Goal: Use online tool/utility: Utilize a website feature to perform a specific function

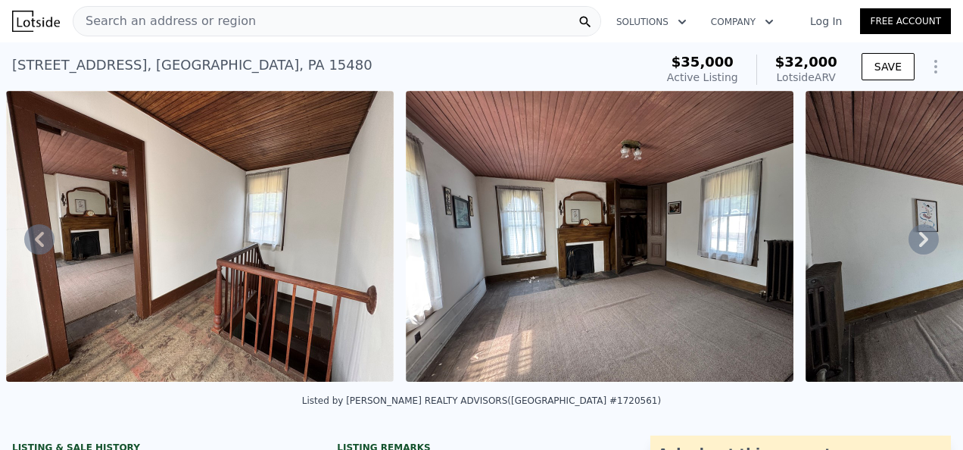
drag, startPoint x: 418, startPoint y: 195, endPoint x: 409, endPoint y: 191, distance: 9.8
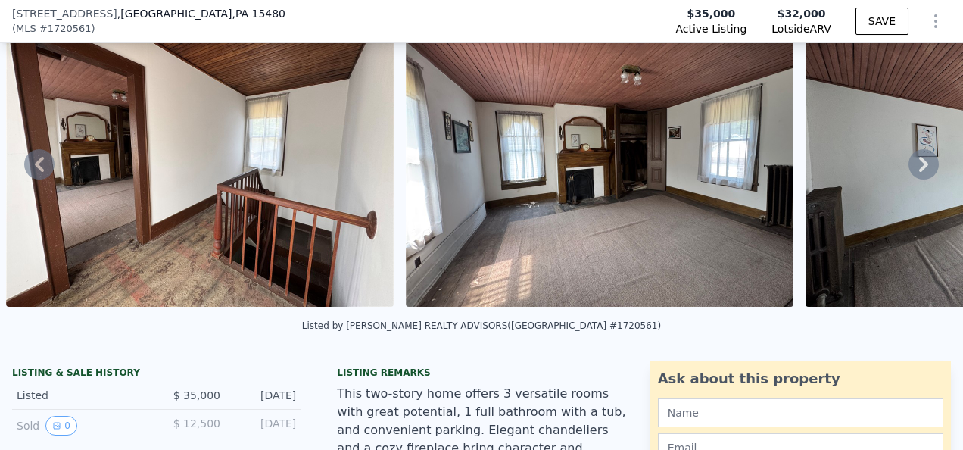
scroll to position [5, 0]
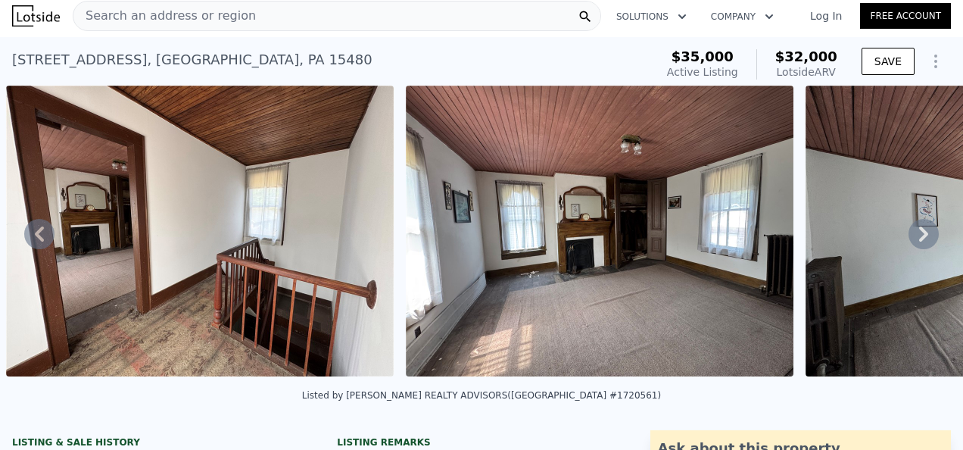
click at [42, 232] on icon at bounding box center [39, 233] width 9 height 15
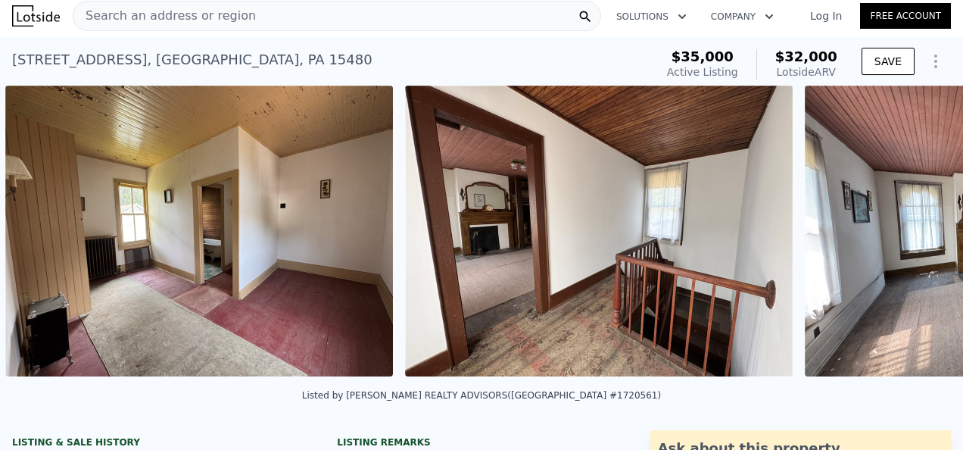
scroll to position [0, 1893]
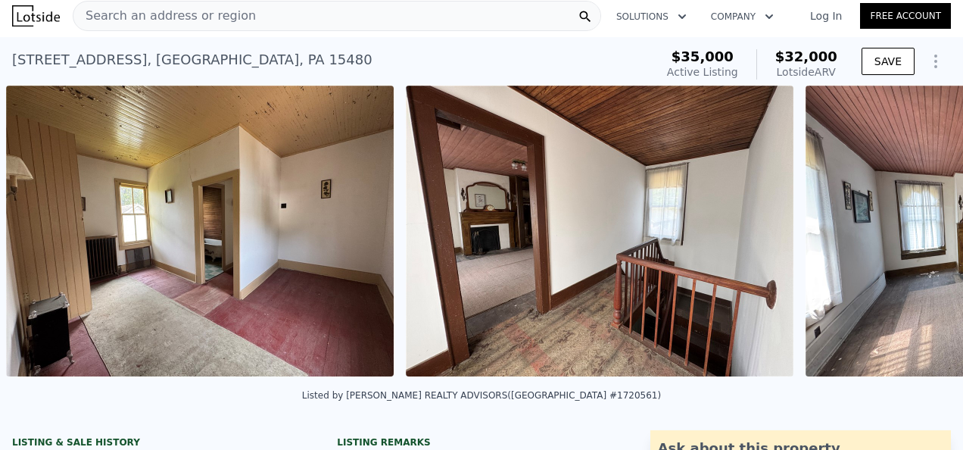
click at [42, 232] on img at bounding box center [200, 231] width 388 height 291
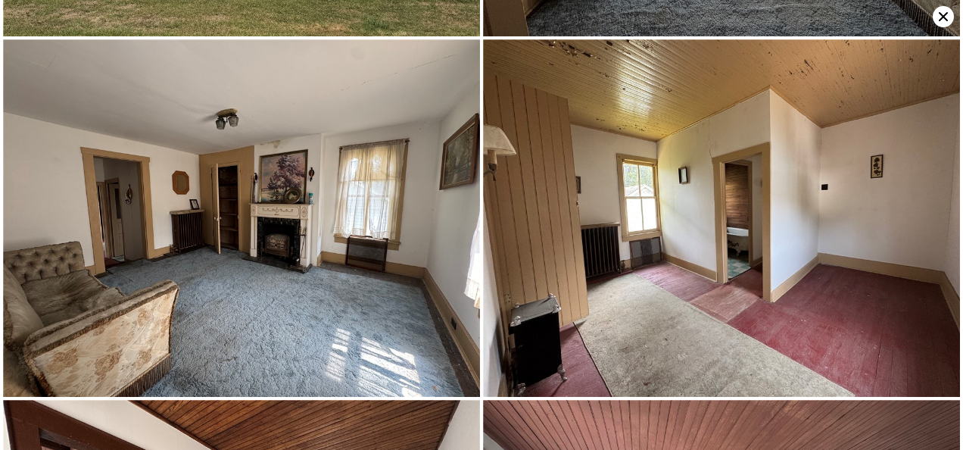
scroll to position [356, 0]
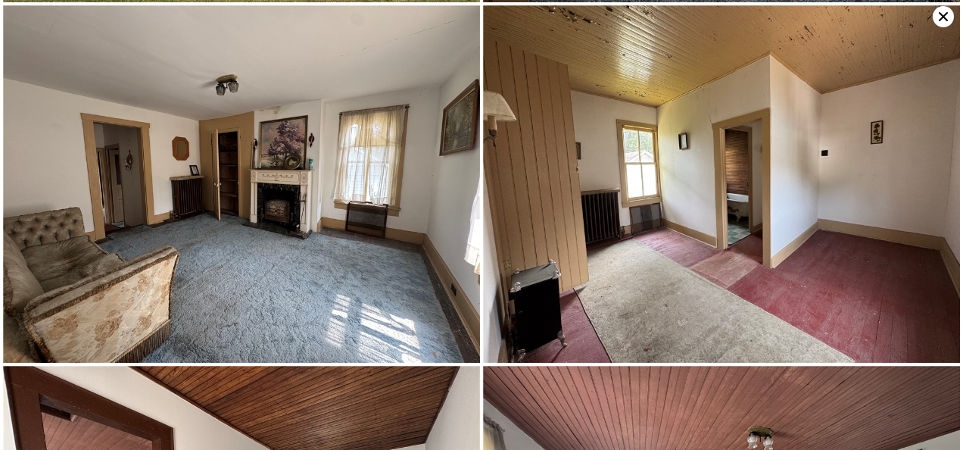
click at [942, 17] on icon at bounding box center [943, 16] width 21 height 21
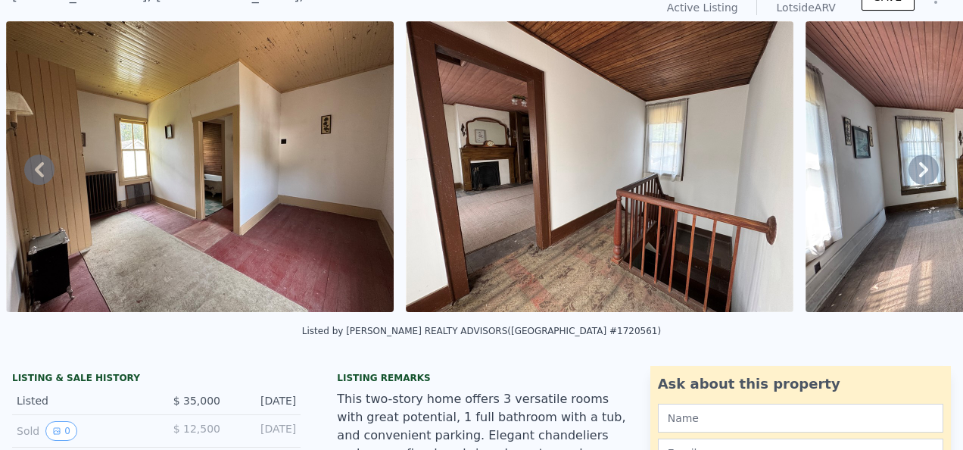
scroll to position [5, 0]
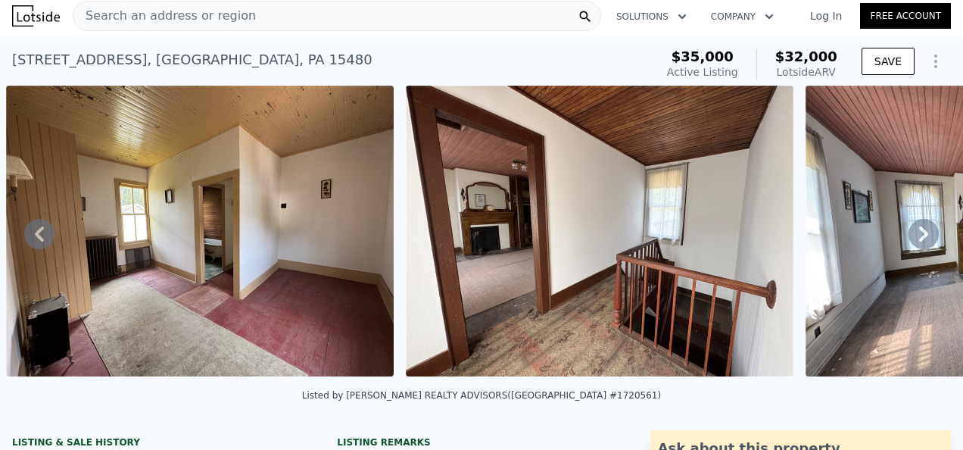
click at [46, 230] on icon at bounding box center [39, 234] width 30 height 30
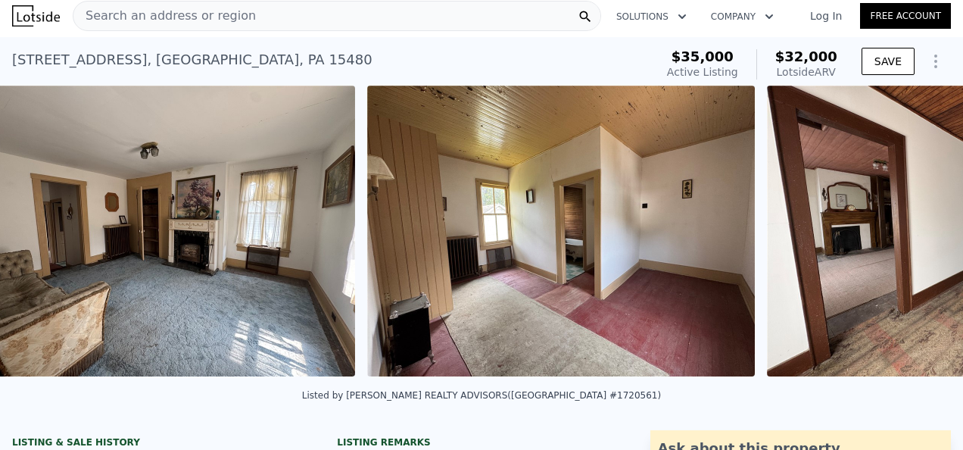
click at [46, 230] on img at bounding box center [161, 231] width 388 height 291
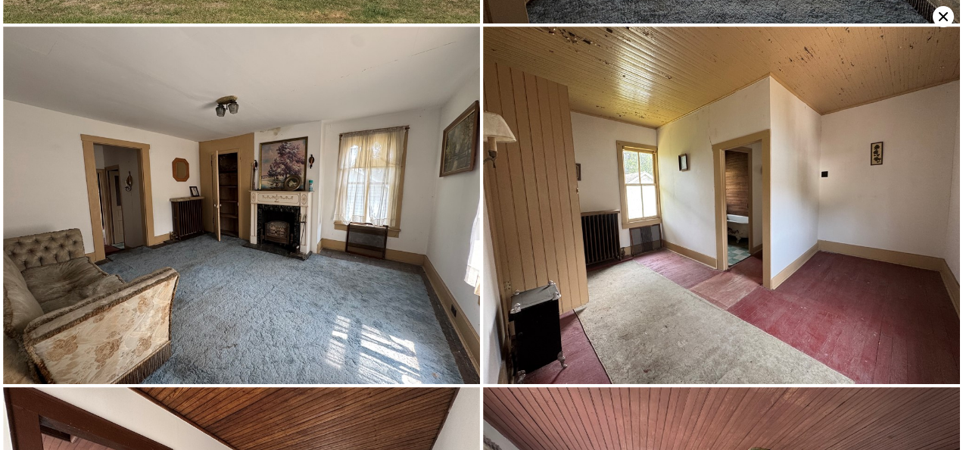
scroll to position [356, 0]
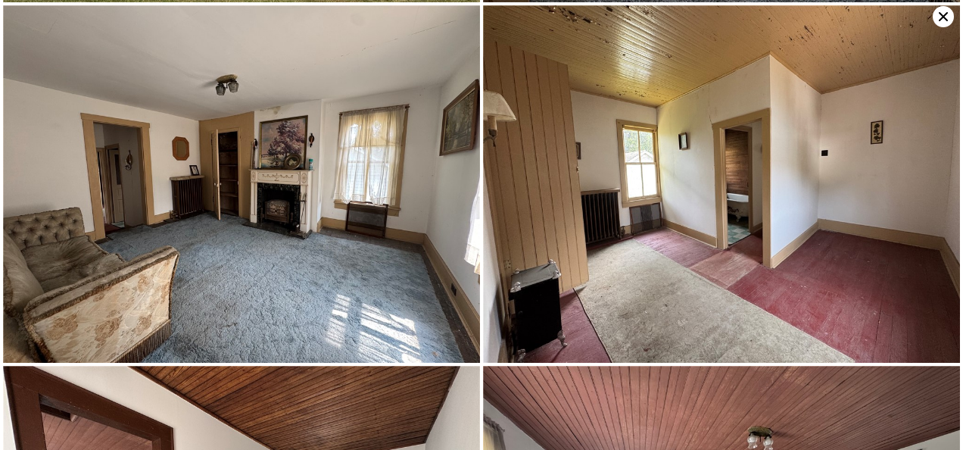
click at [936, 14] on icon at bounding box center [943, 16] width 21 height 21
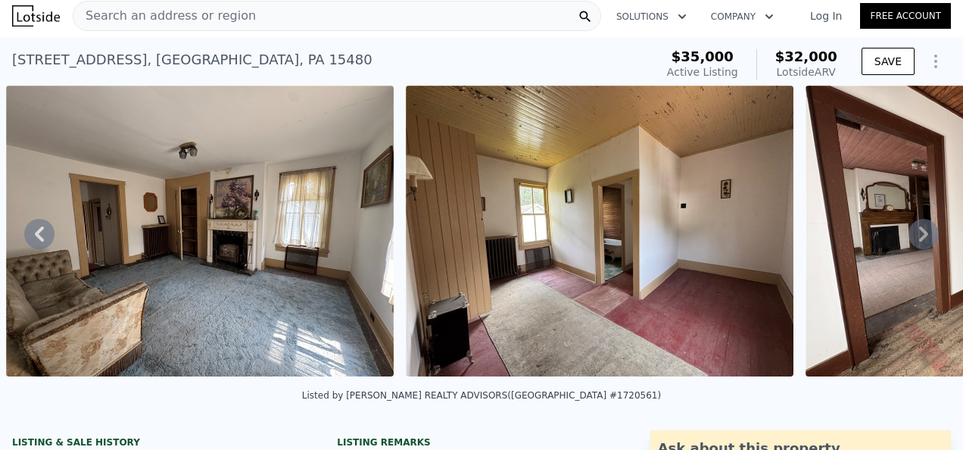
scroll to position [0, 0]
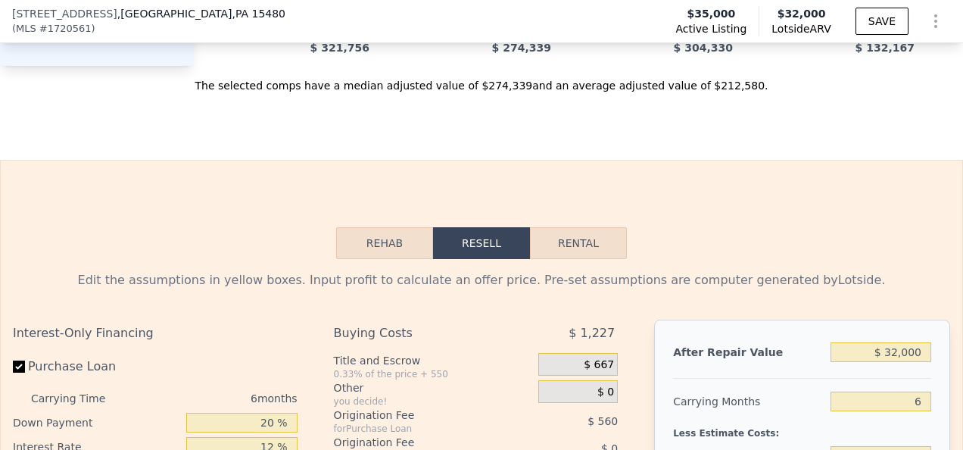
scroll to position [2115, 0]
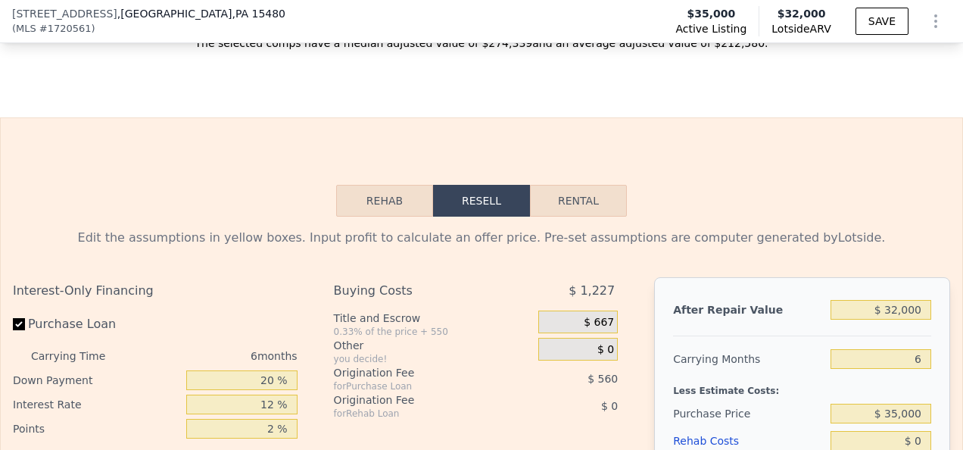
click at [586, 214] on button "Rental" at bounding box center [578, 201] width 97 height 32
select select "30"
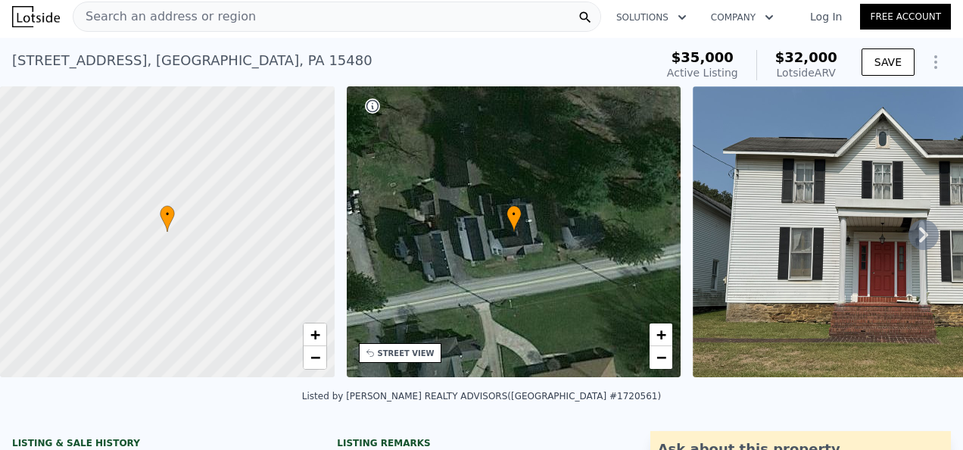
scroll to position [0, 0]
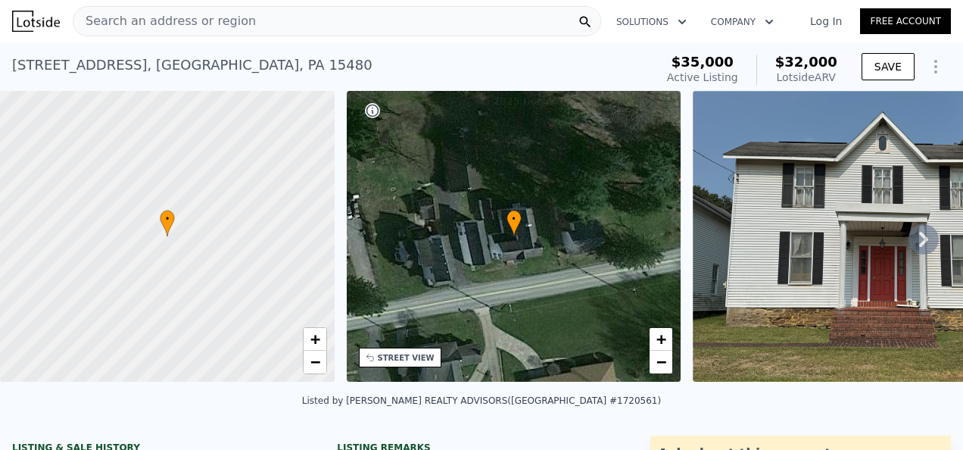
click at [909, 241] on icon at bounding box center [924, 239] width 30 height 30
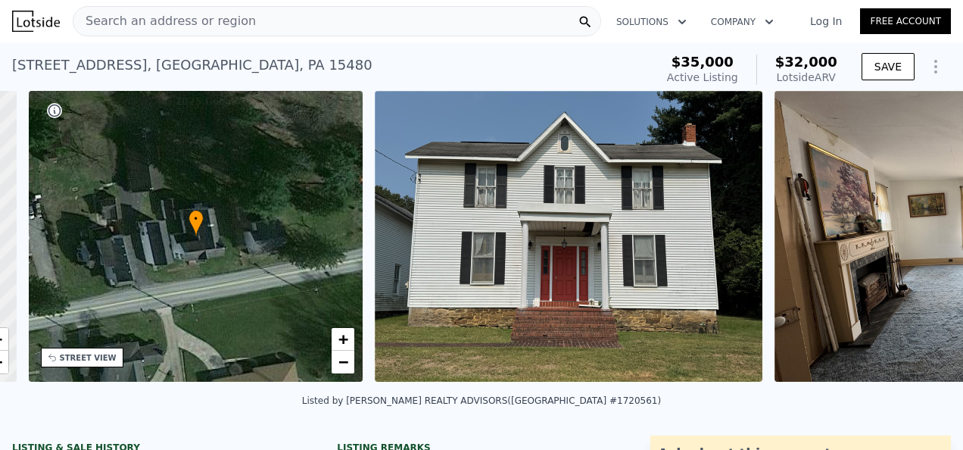
scroll to position [0, 352]
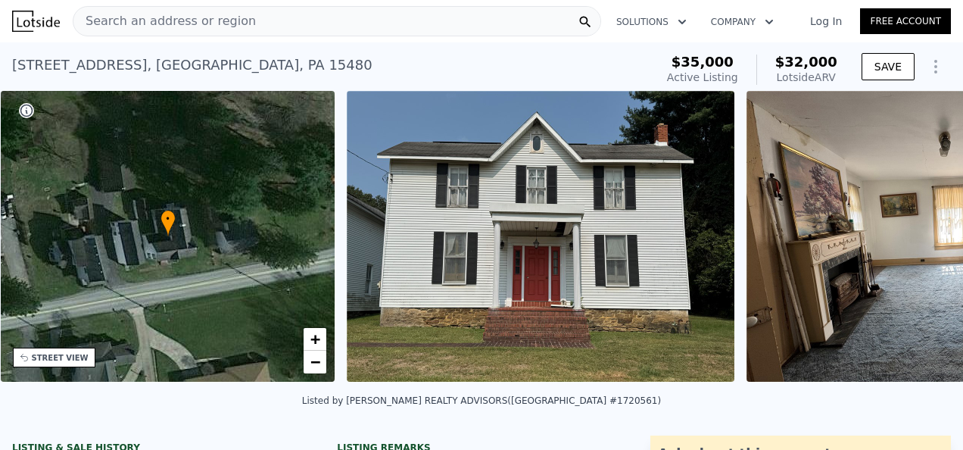
click at [909, 241] on img at bounding box center [941, 236] width 388 height 291
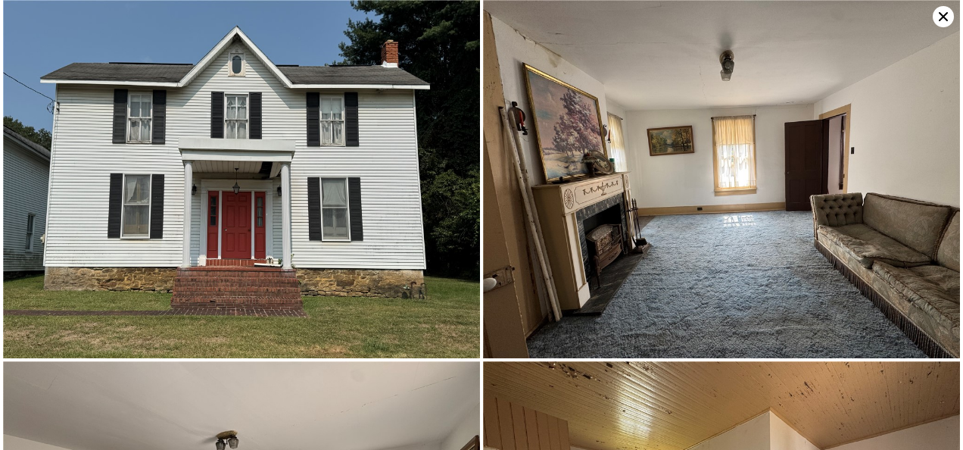
click at [909, 241] on img at bounding box center [721, 179] width 477 height 358
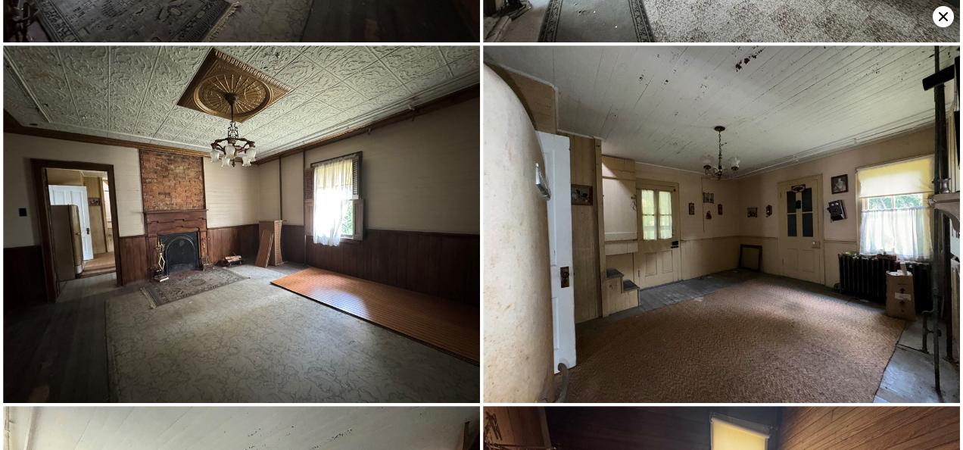
scroll to position [2139, 0]
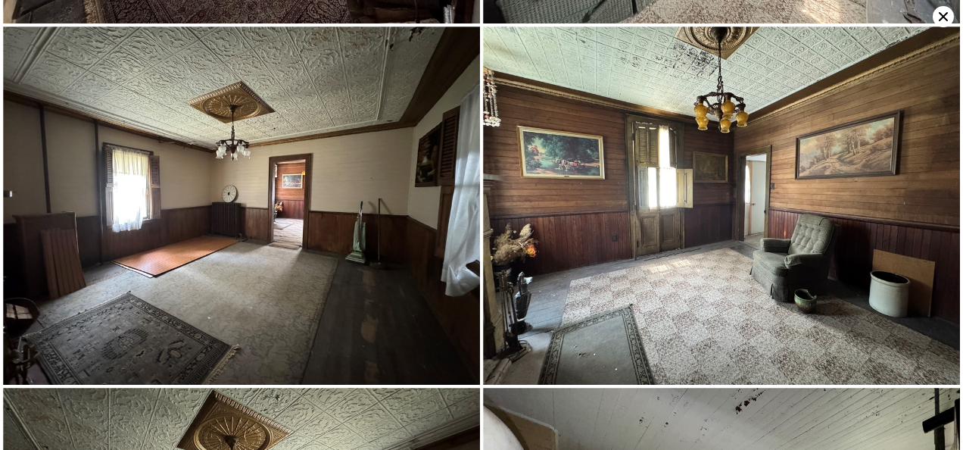
click at [945, 15] on icon at bounding box center [943, 16] width 9 height 9
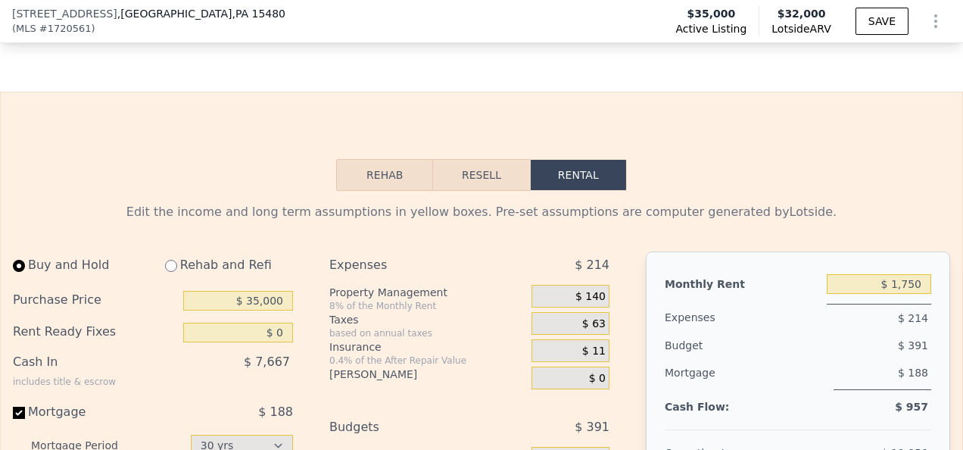
scroll to position [2266, 0]
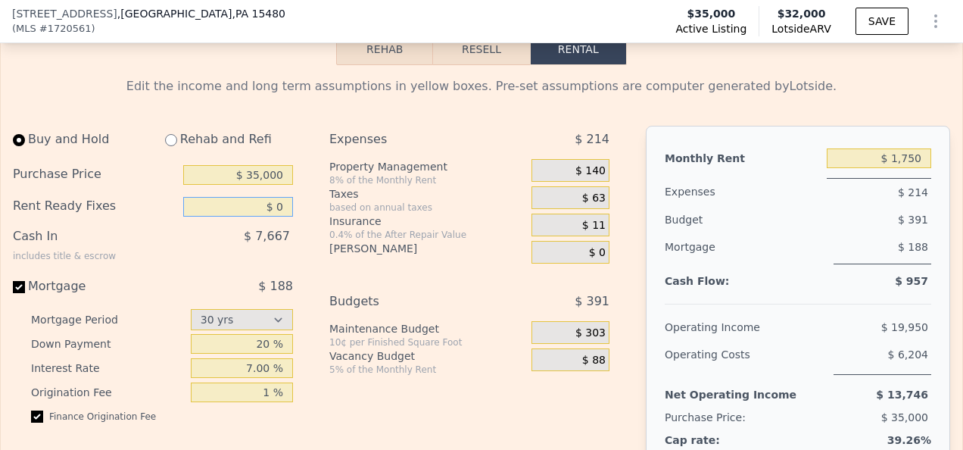
click at [238, 217] on input "$ 0" at bounding box center [238, 207] width 110 height 20
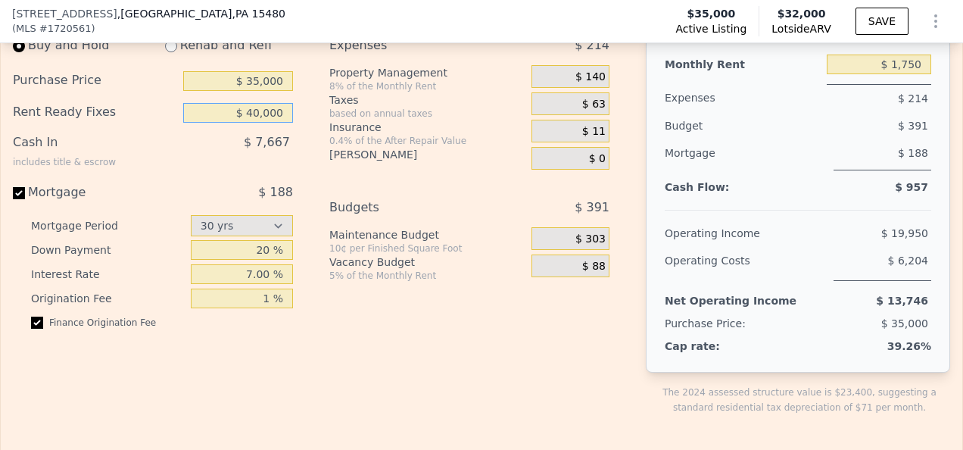
scroll to position [2418, 0]
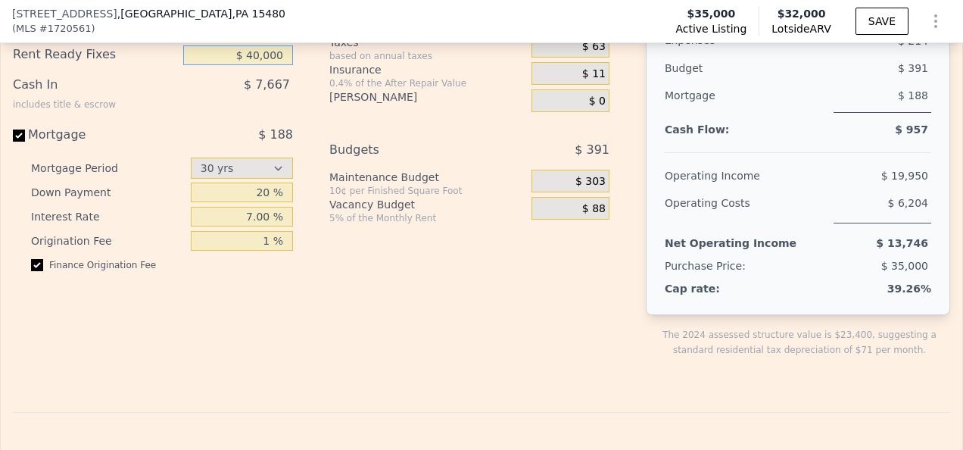
type input "$ 40,000"
click at [253, 251] on input "1 %" at bounding box center [242, 241] width 102 height 20
click at [268, 251] on input "1 %" at bounding box center [242, 241] width 102 height 20
type input "3 %"
click at [354, 340] on div "Expenses $ 214 Property Management 8% of the Monthly Rent $ 140 Taxes based on …" at bounding box center [475, 178] width 292 height 408
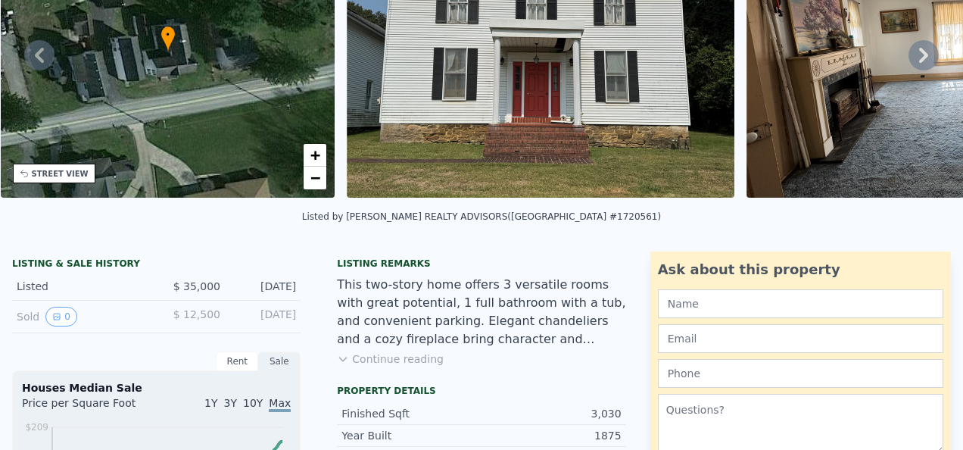
scroll to position [5, 0]
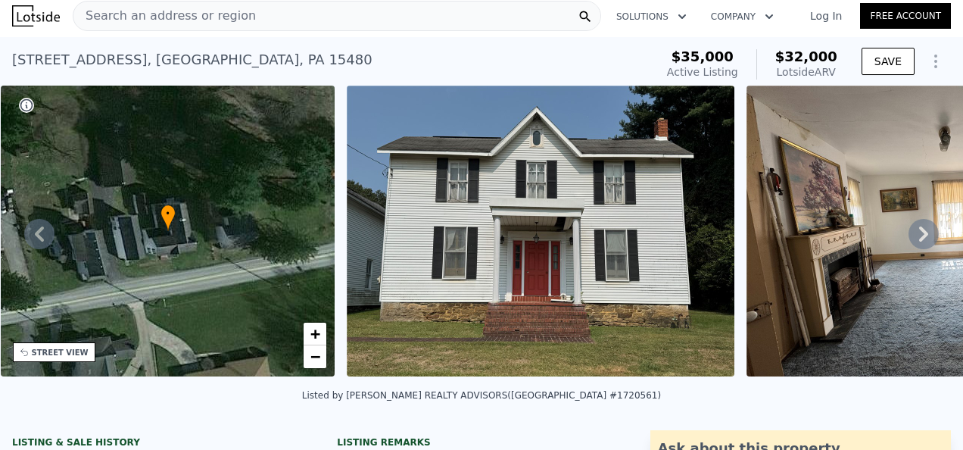
click at [909, 237] on icon at bounding box center [924, 234] width 30 height 30
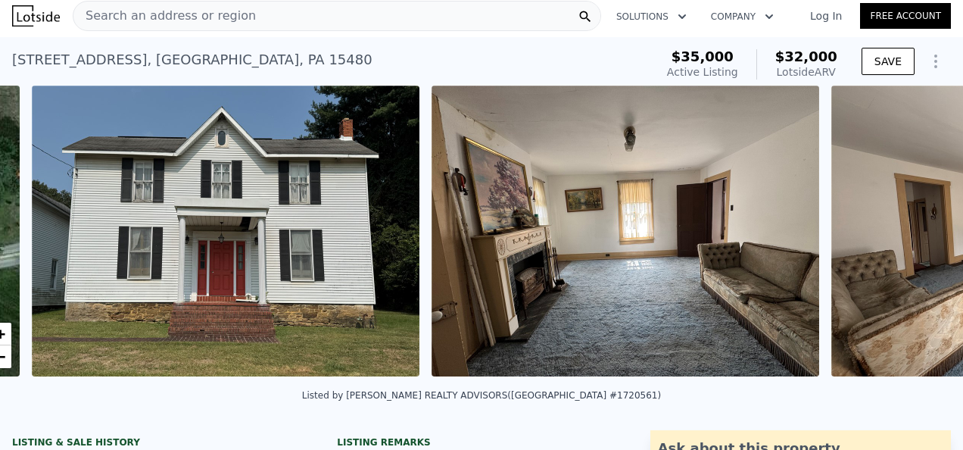
scroll to position [0, 693]
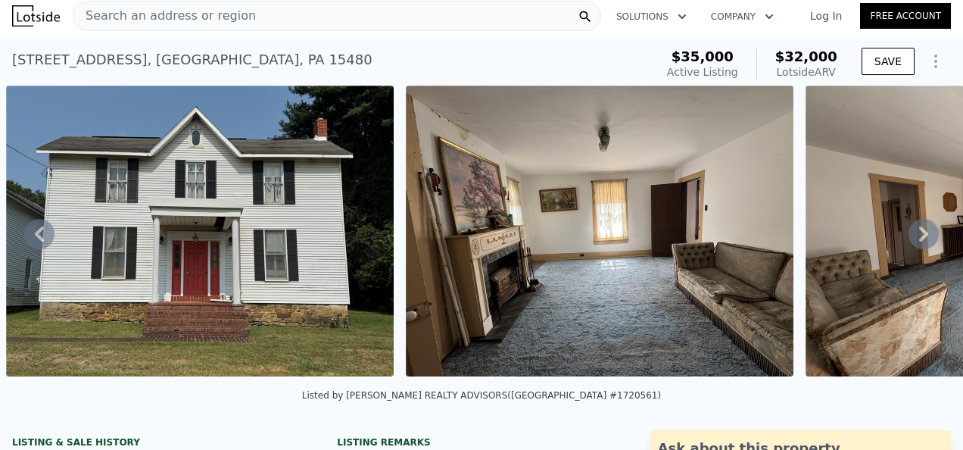
click at [909, 237] on icon at bounding box center [924, 234] width 30 height 30
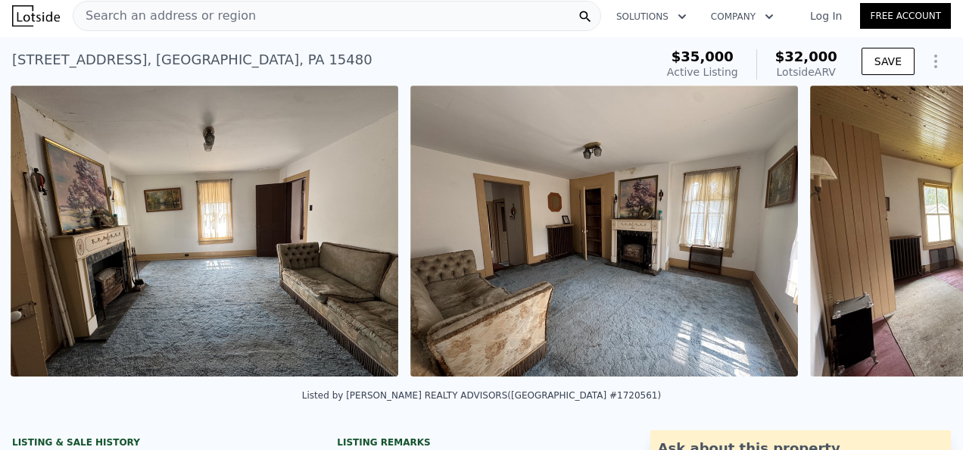
scroll to position [0, 1093]
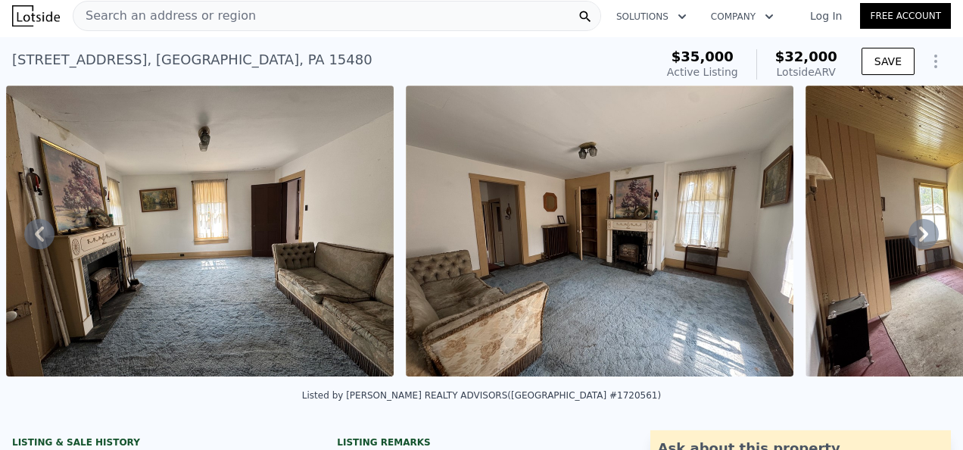
click at [909, 237] on icon at bounding box center [924, 234] width 30 height 30
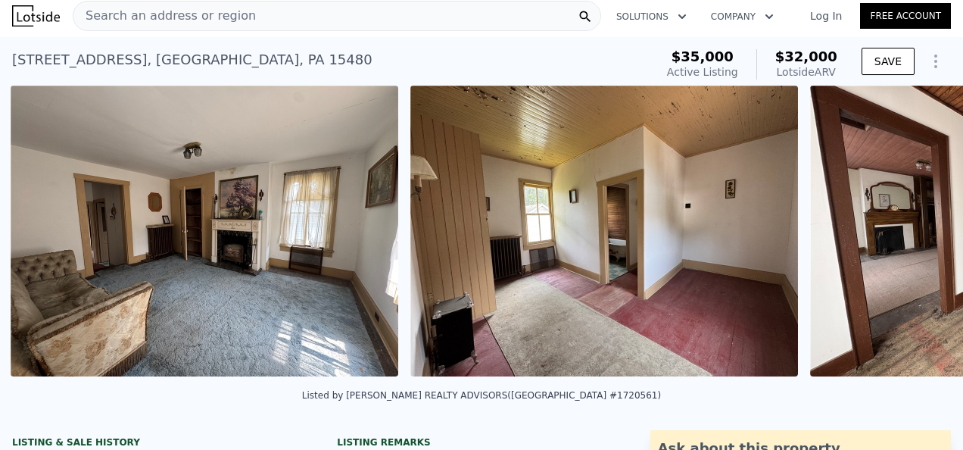
scroll to position [0, 1493]
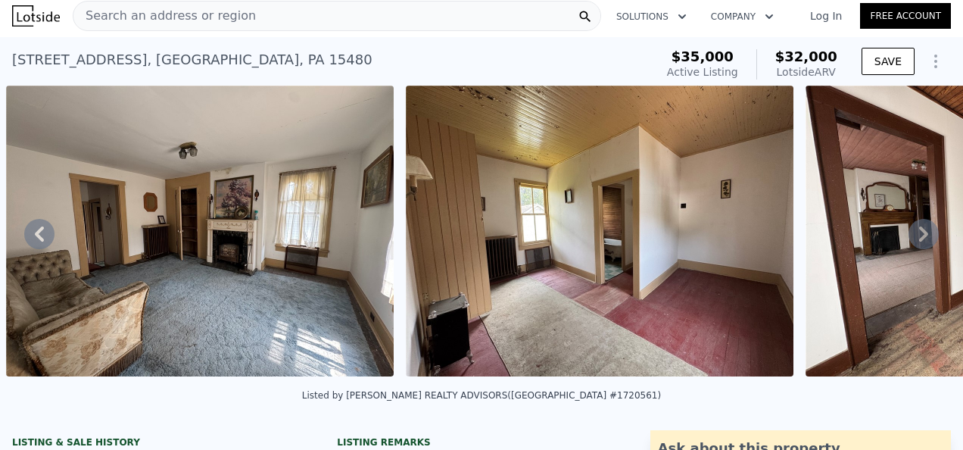
click at [909, 237] on icon at bounding box center [924, 234] width 30 height 30
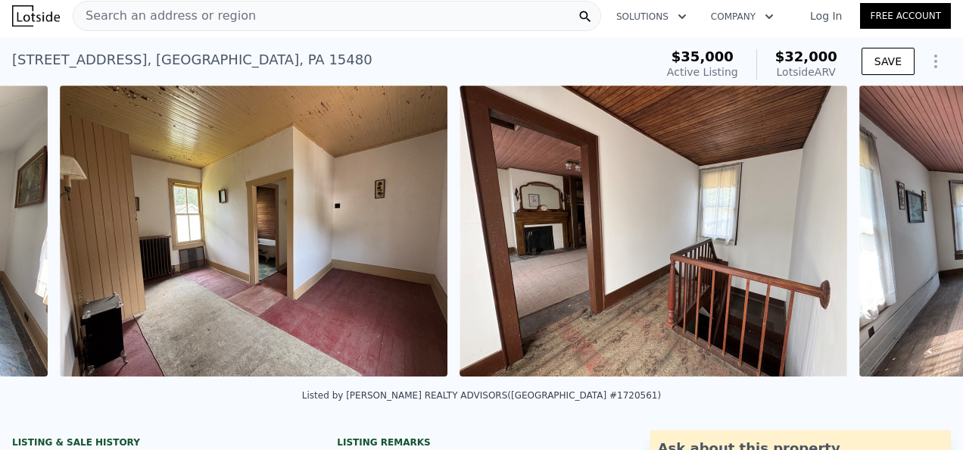
scroll to position [0, 1893]
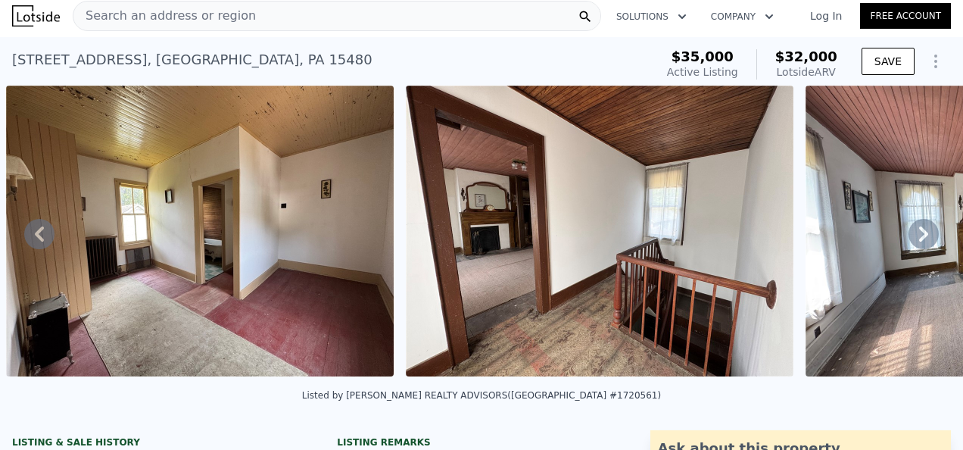
click at [909, 237] on icon at bounding box center [924, 234] width 30 height 30
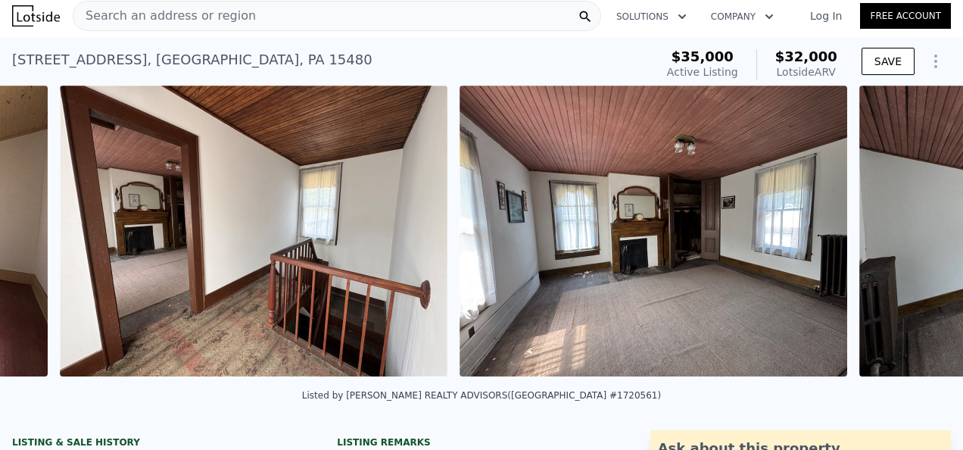
scroll to position [0, 2293]
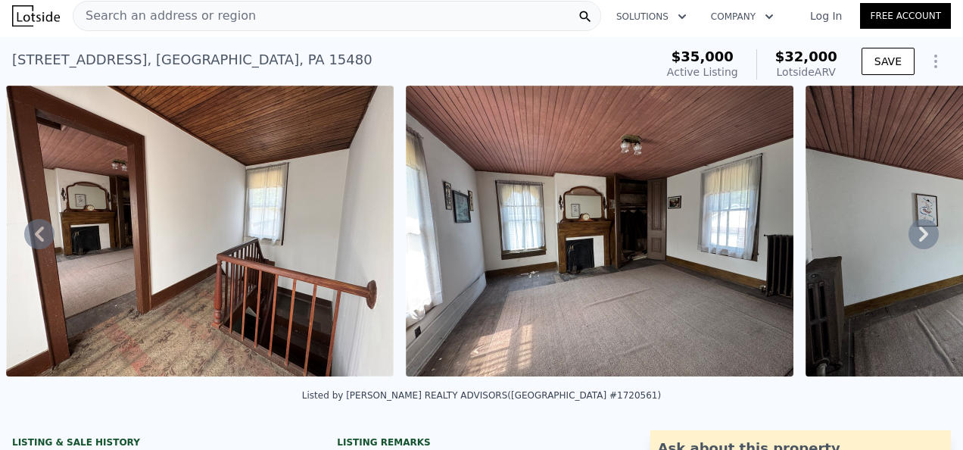
click at [909, 237] on icon at bounding box center [924, 234] width 30 height 30
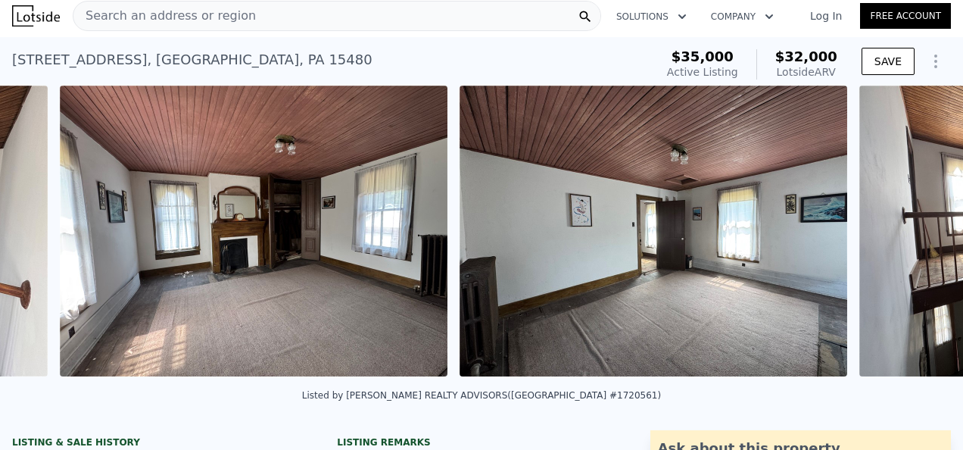
scroll to position [0, 2693]
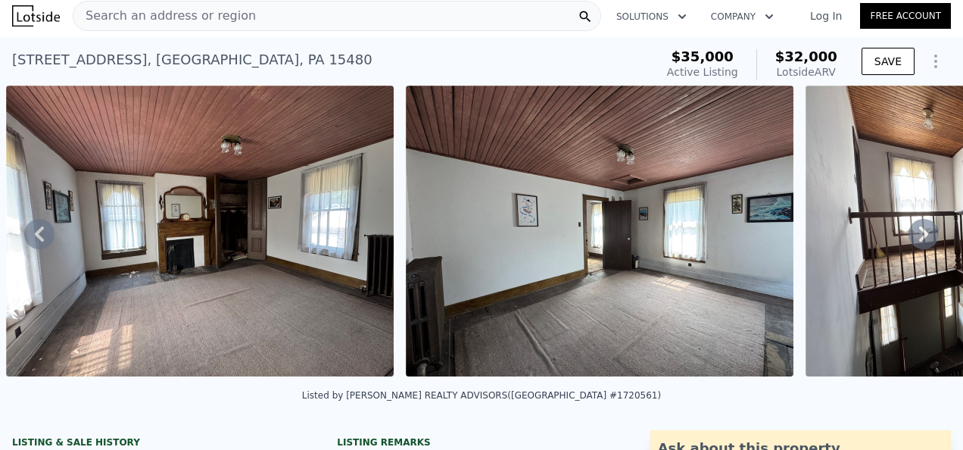
click at [909, 237] on icon at bounding box center [924, 234] width 30 height 30
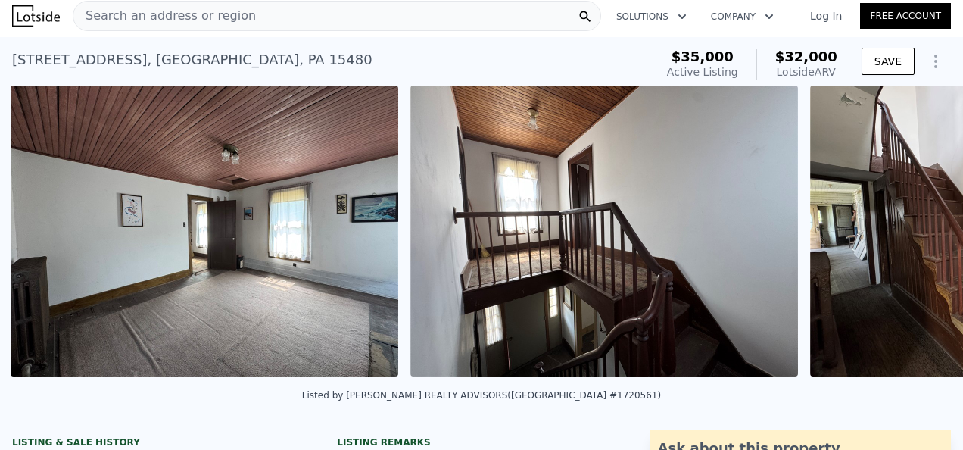
scroll to position [0, 3093]
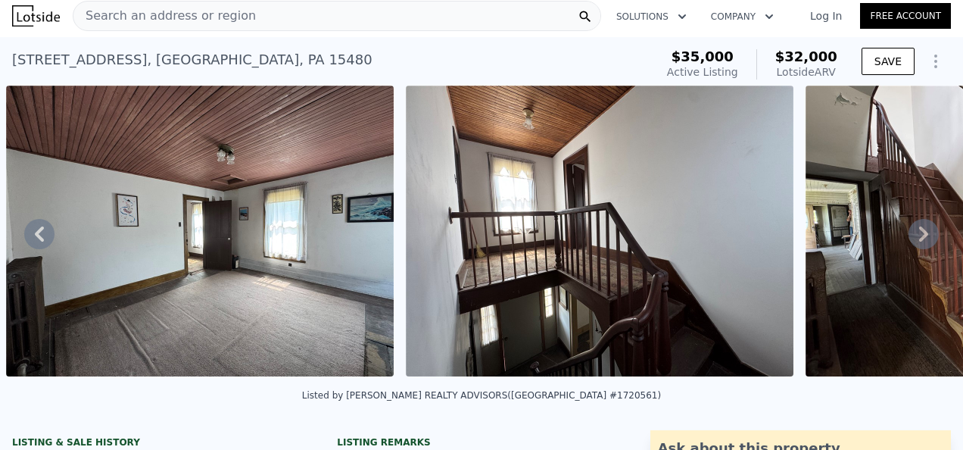
click at [920, 236] on icon at bounding box center [924, 233] width 9 height 15
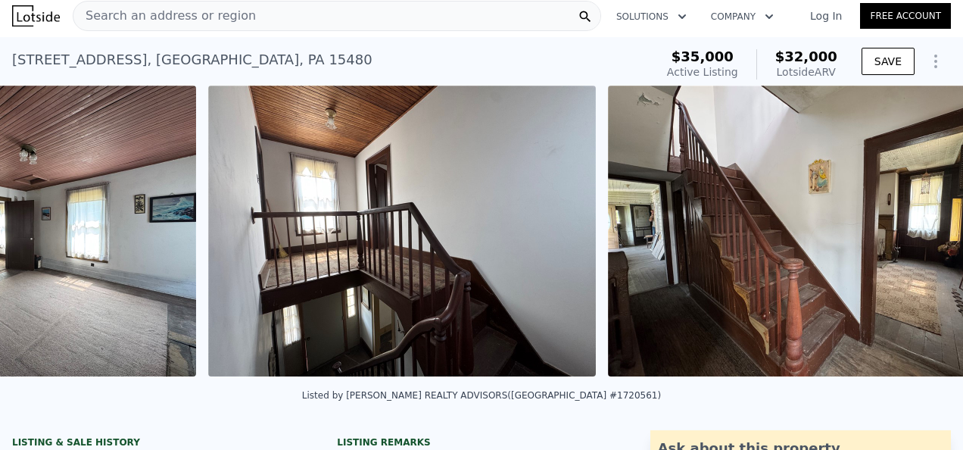
scroll to position [0, 3493]
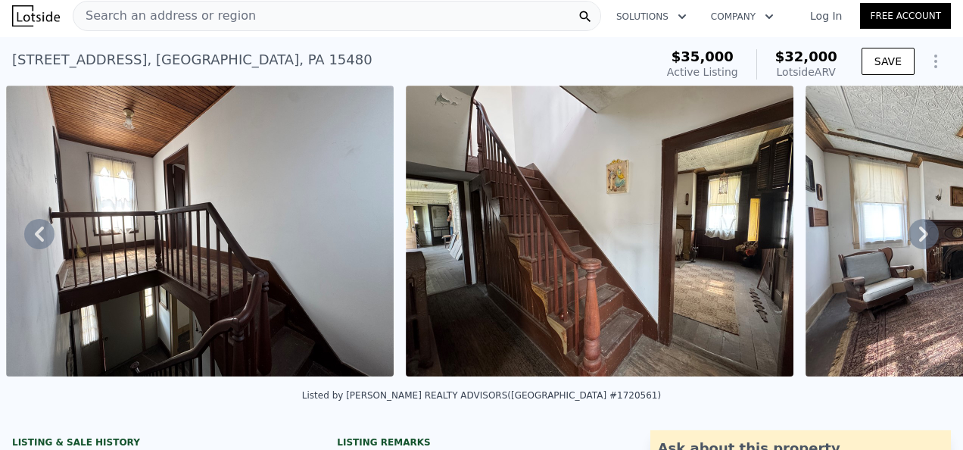
click at [920, 236] on icon at bounding box center [924, 233] width 9 height 15
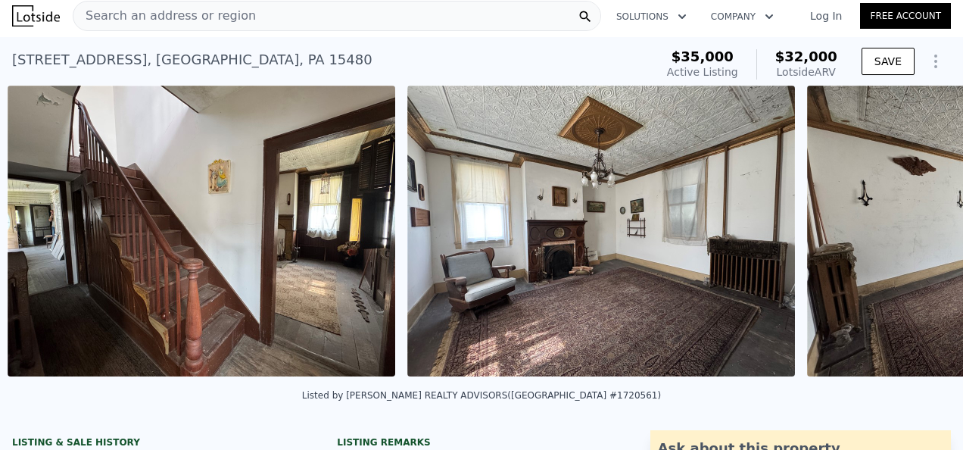
scroll to position [0, 3893]
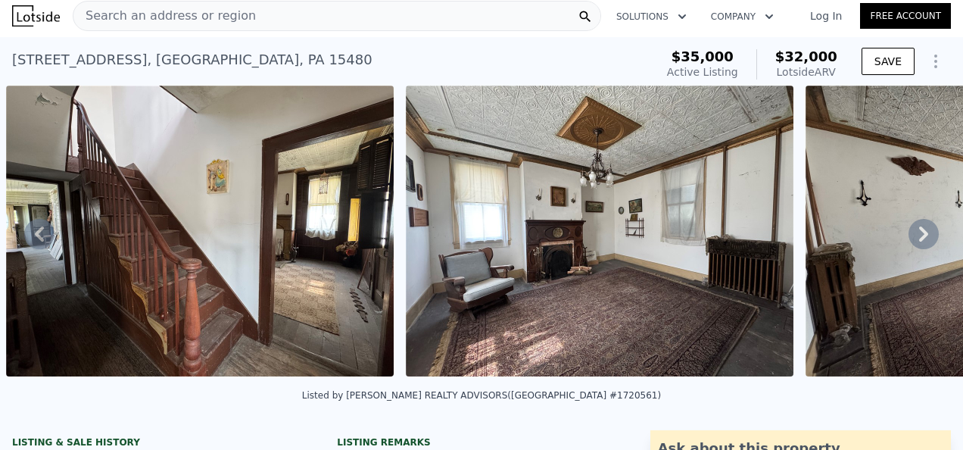
click at [920, 236] on icon at bounding box center [924, 233] width 9 height 15
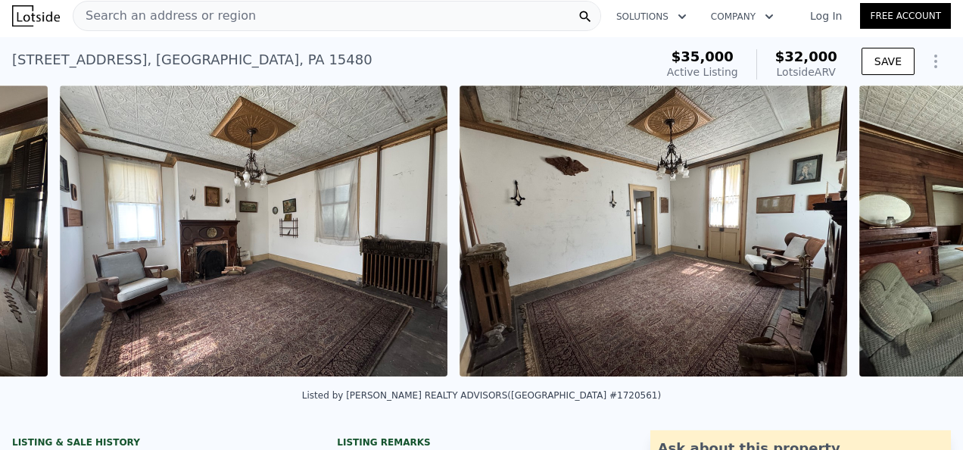
scroll to position [0, 4293]
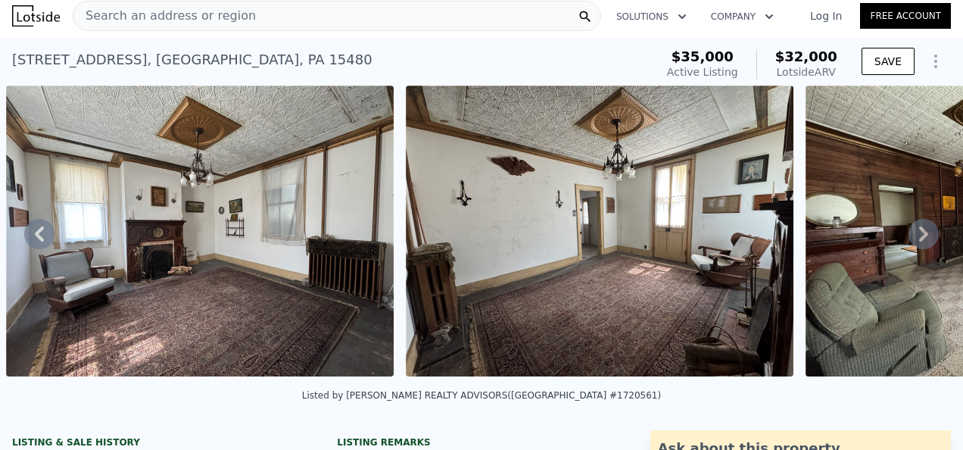
click at [920, 241] on icon at bounding box center [924, 233] width 9 height 15
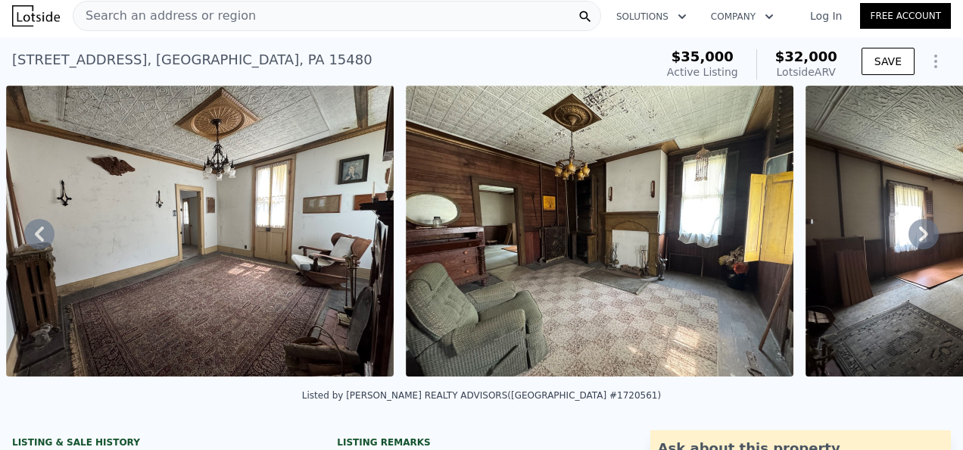
click at [920, 241] on icon at bounding box center [924, 233] width 9 height 15
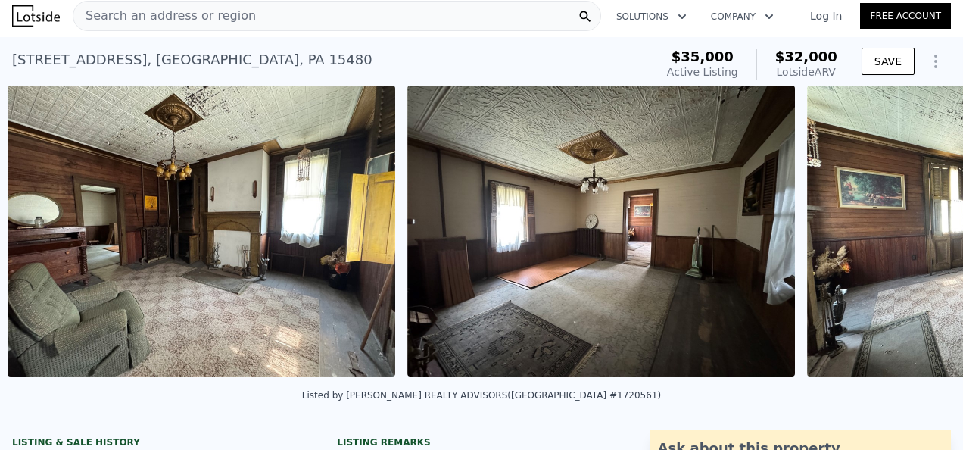
scroll to position [0, 5092]
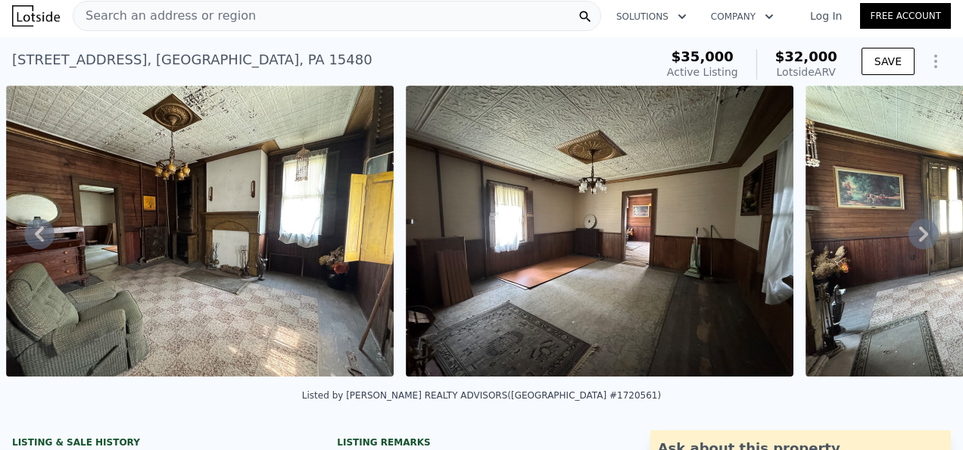
click at [920, 241] on icon at bounding box center [924, 233] width 9 height 15
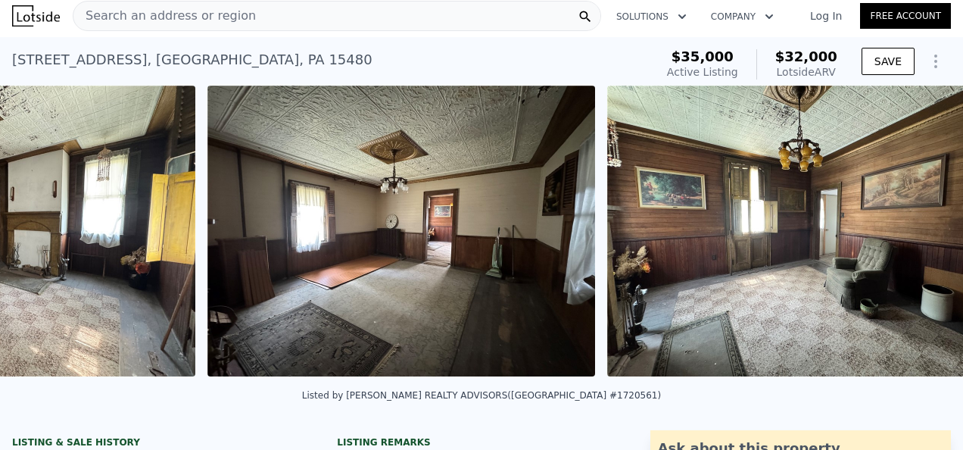
scroll to position [0, 5492]
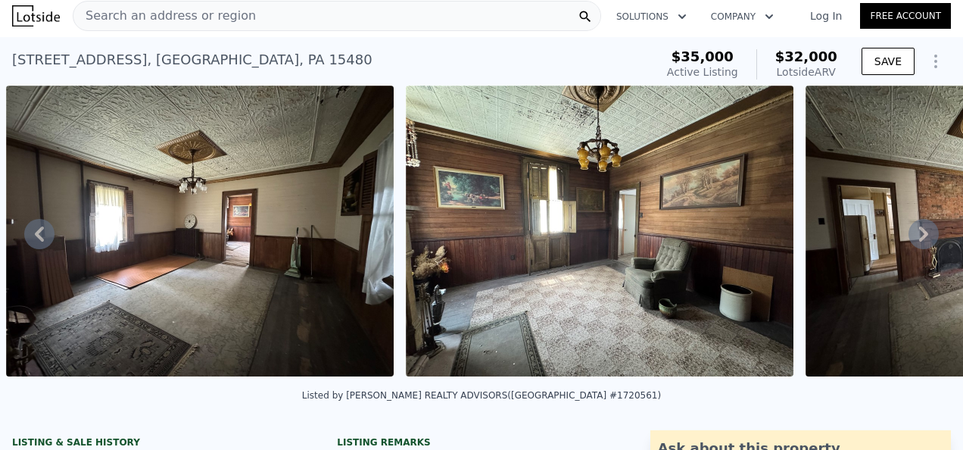
click at [920, 241] on icon at bounding box center [924, 233] width 9 height 15
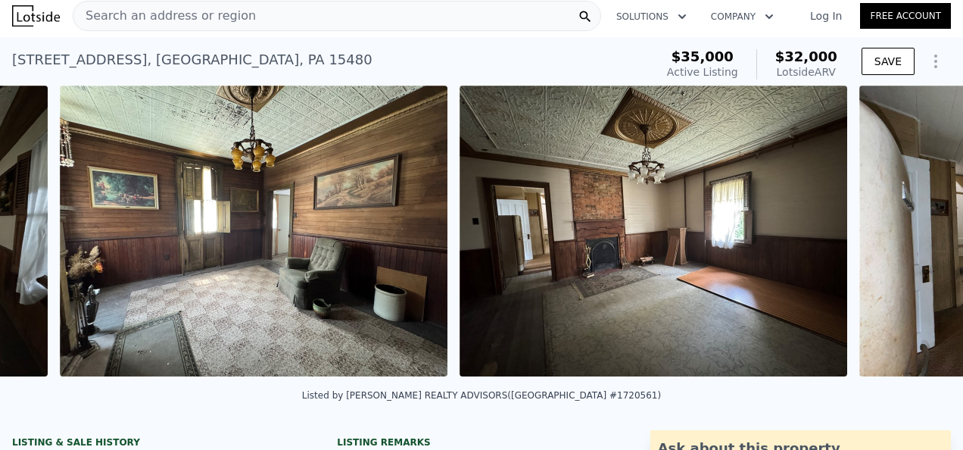
scroll to position [0, 5892]
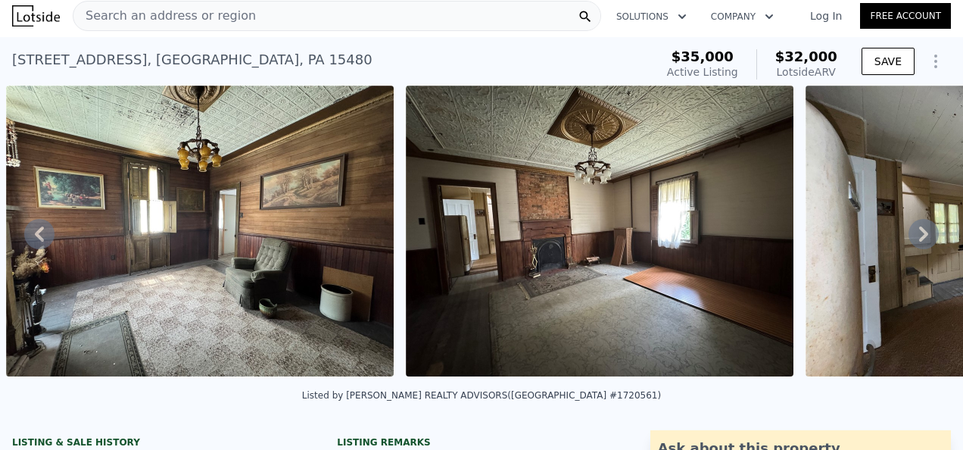
click at [920, 241] on icon at bounding box center [924, 233] width 9 height 15
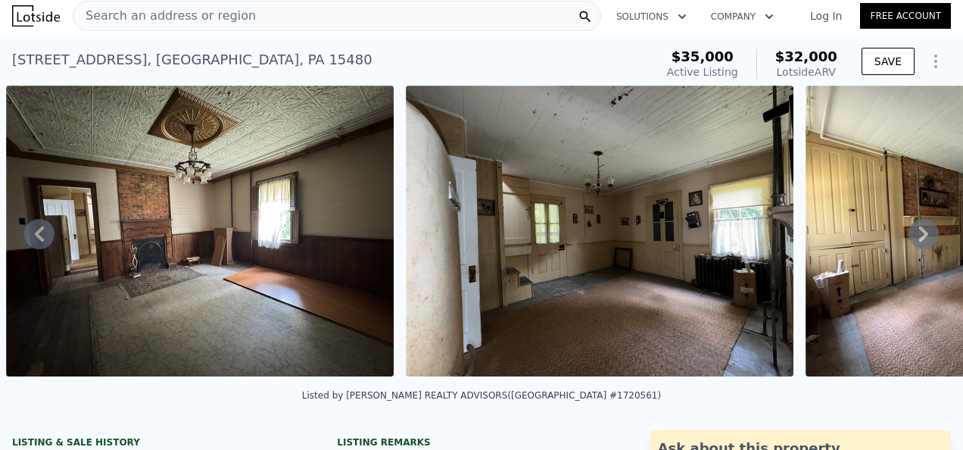
click at [920, 241] on icon at bounding box center [924, 233] width 9 height 15
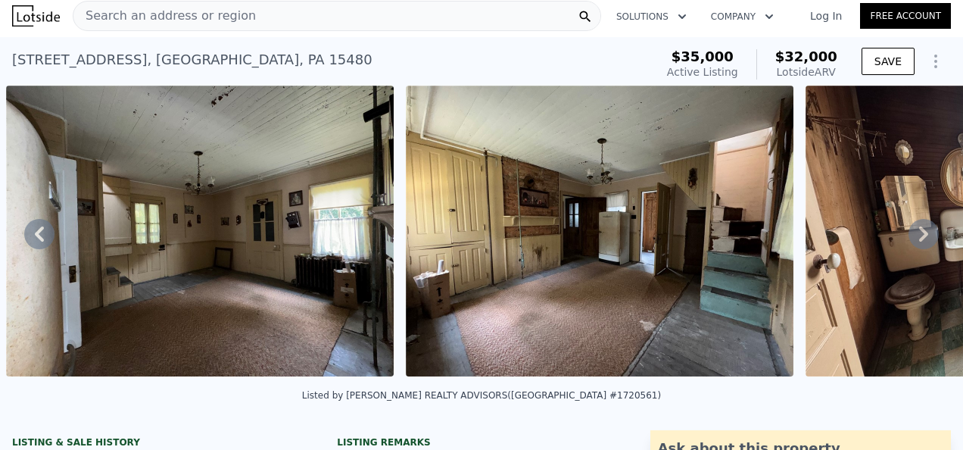
click at [920, 241] on icon at bounding box center [924, 233] width 9 height 15
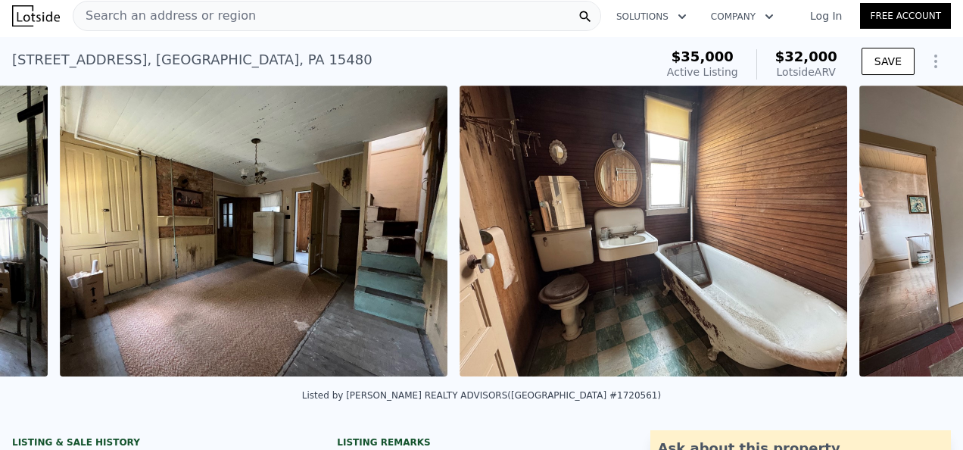
scroll to position [0, 7092]
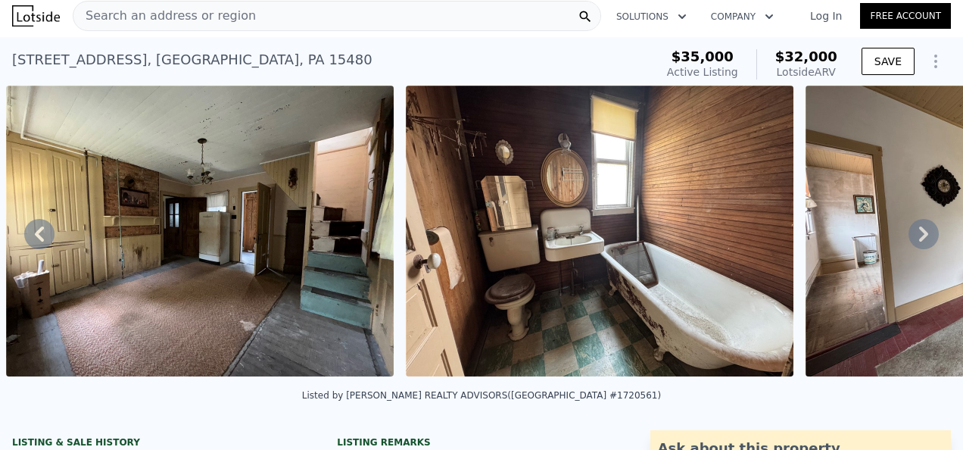
click at [920, 241] on icon at bounding box center [924, 233] width 9 height 15
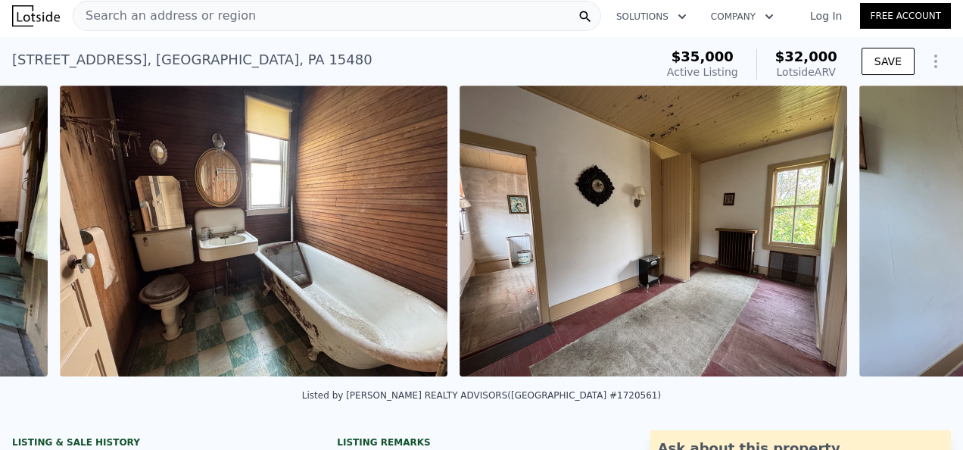
scroll to position [0, 7492]
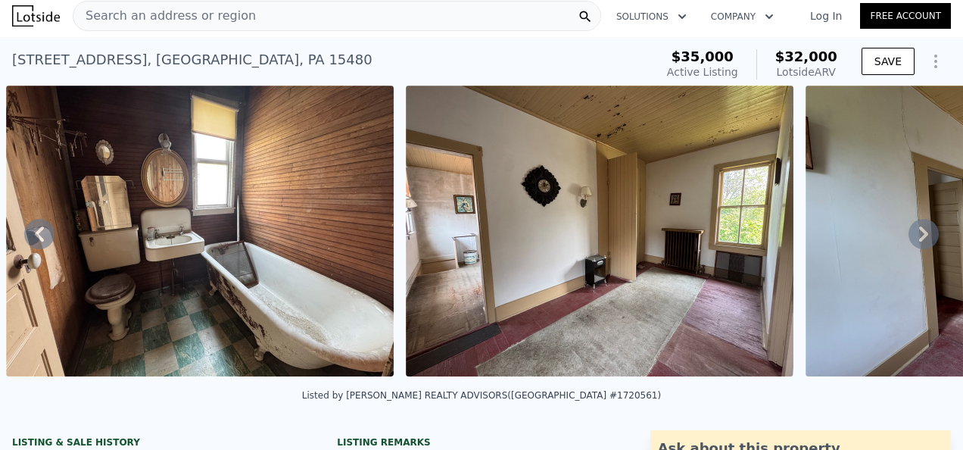
click at [920, 241] on icon at bounding box center [924, 233] width 9 height 15
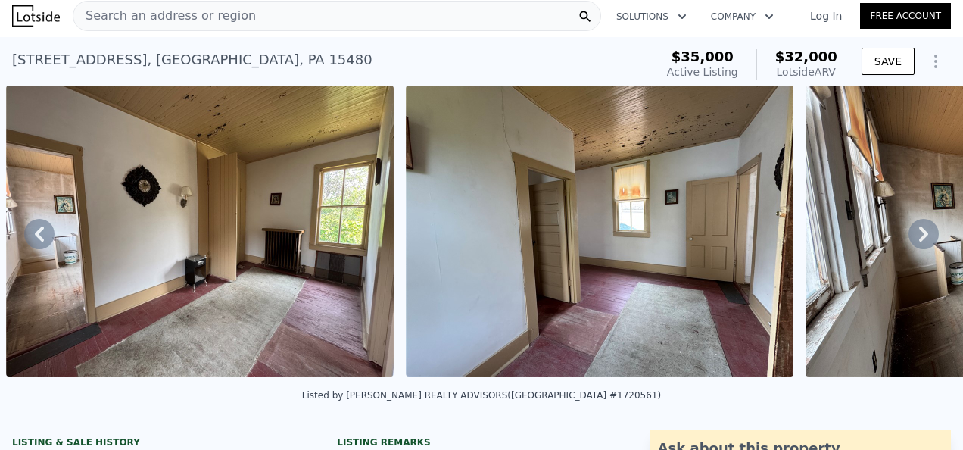
click at [920, 241] on icon at bounding box center [924, 233] width 9 height 15
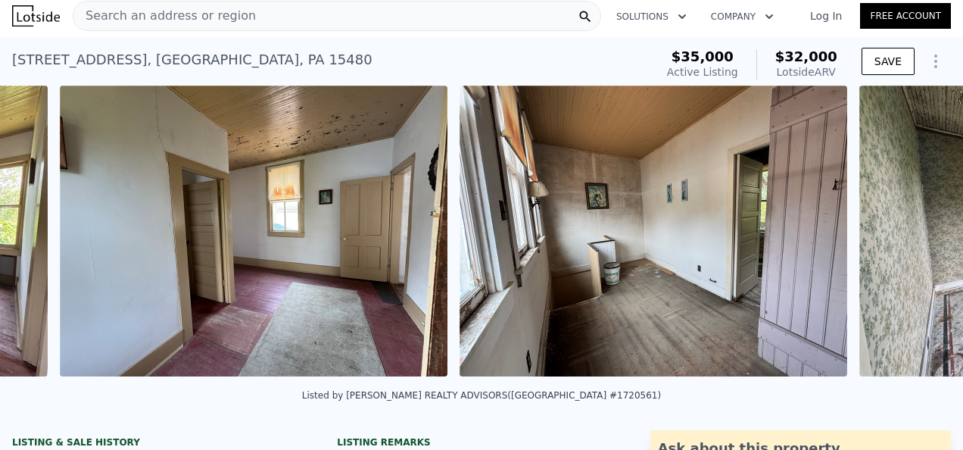
scroll to position [0, 8292]
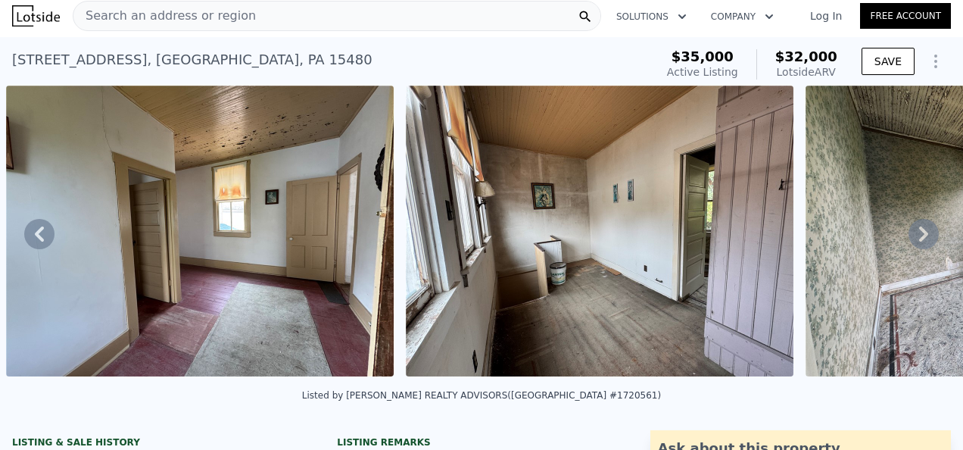
click at [920, 241] on icon at bounding box center [924, 233] width 9 height 15
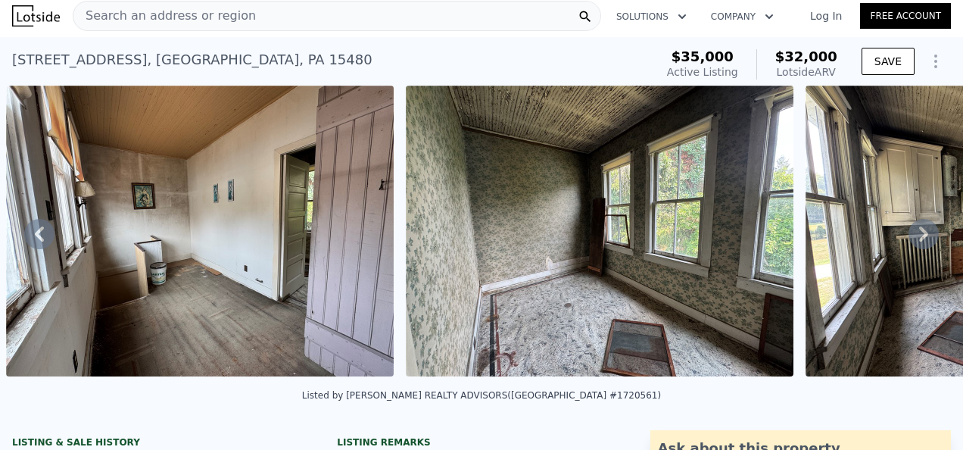
click at [920, 241] on icon at bounding box center [924, 233] width 9 height 15
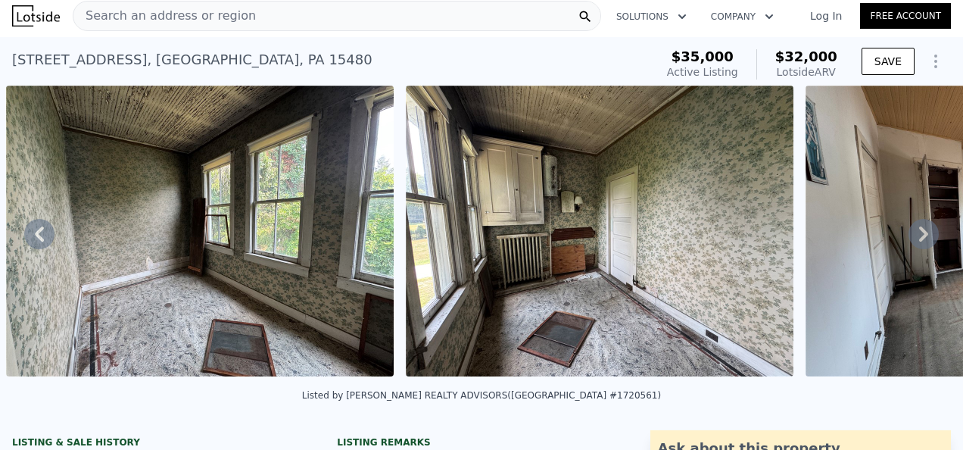
click at [920, 241] on icon at bounding box center [924, 233] width 9 height 15
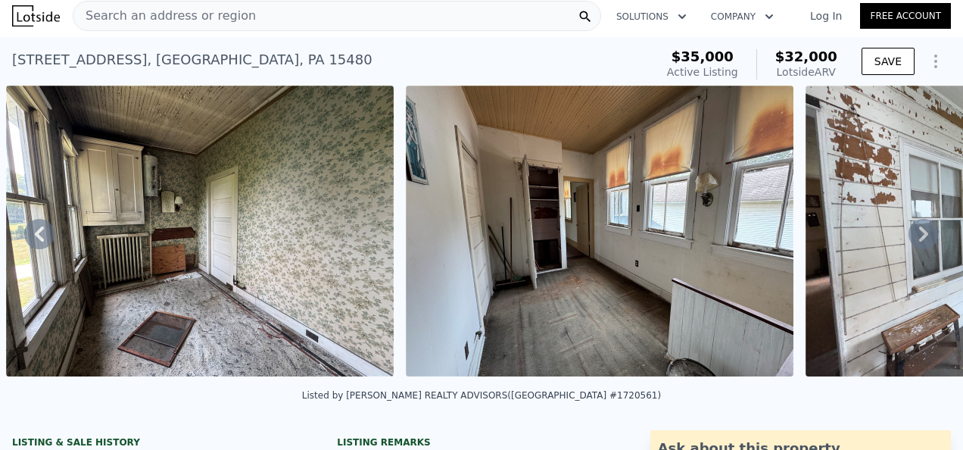
click at [920, 241] on icon at bounding box center [924, 233] width 9 height 15
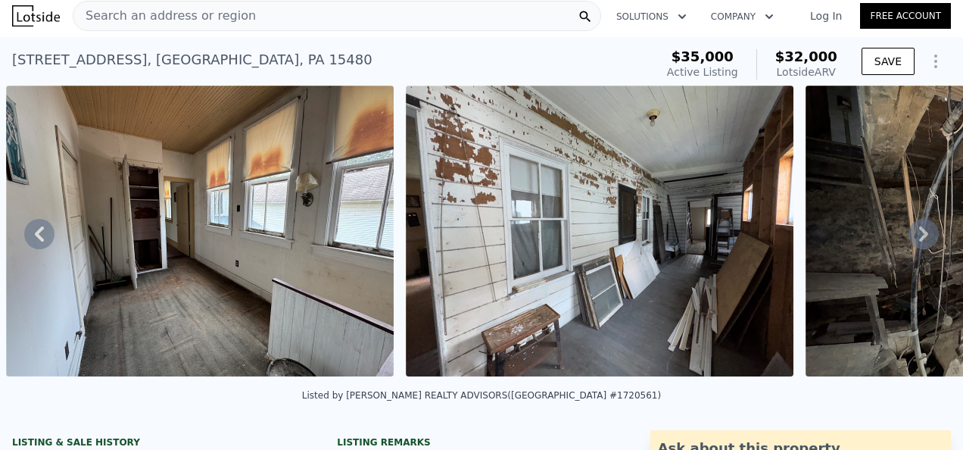
click at [920, 241] on icon at bounding box center [924, 233] width 9 height 15
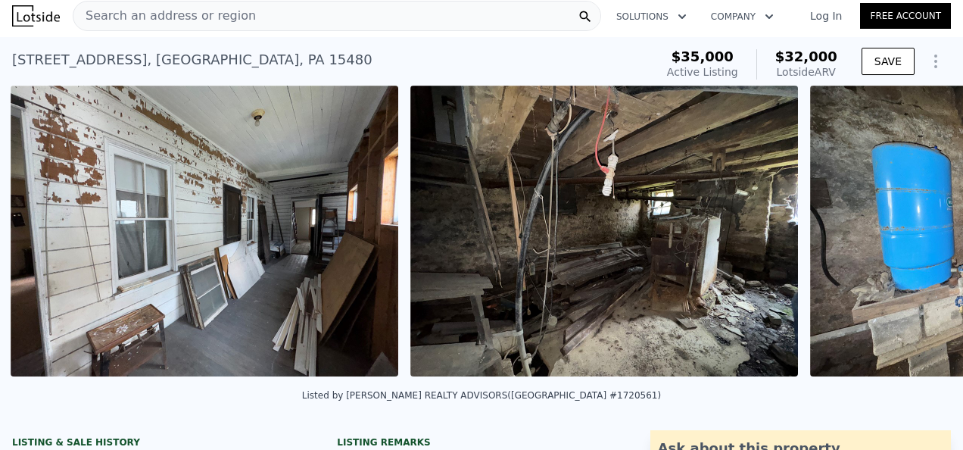
scroll to position [0, 10292]
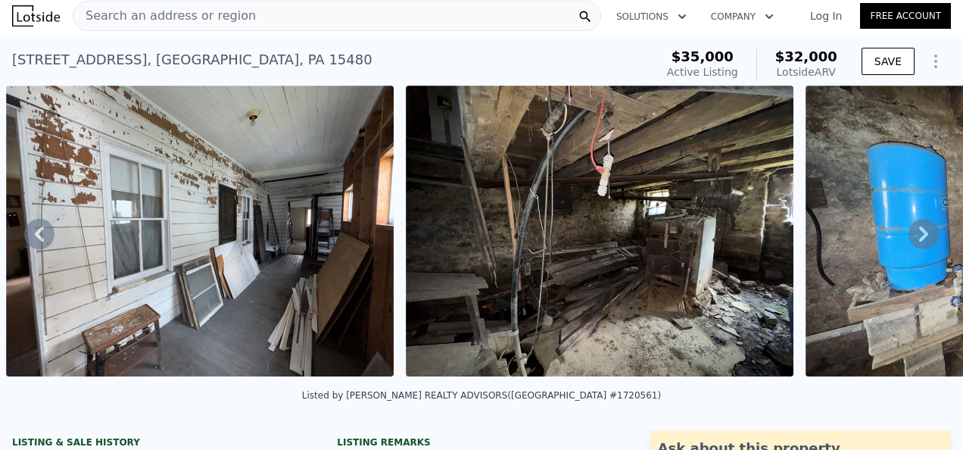
click at [920, 241] on icon at bounding box center [924, 233] width 9 height 15
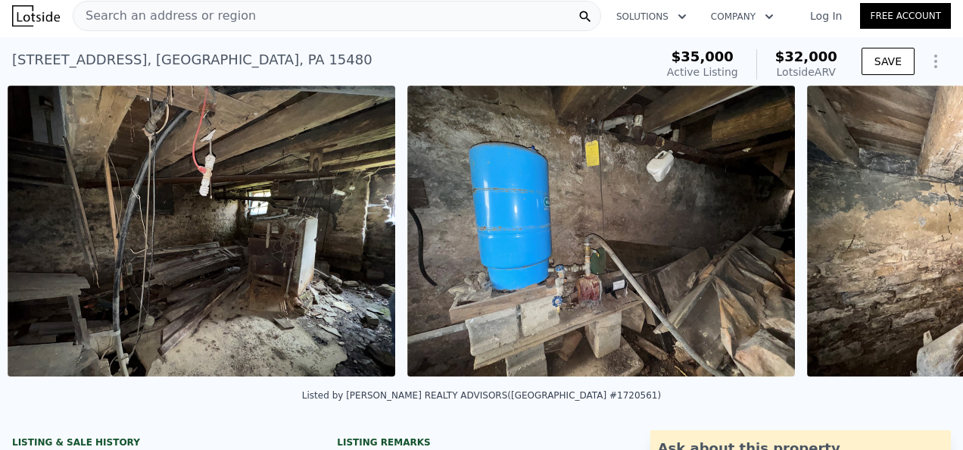
scroll to position [0, 10692]
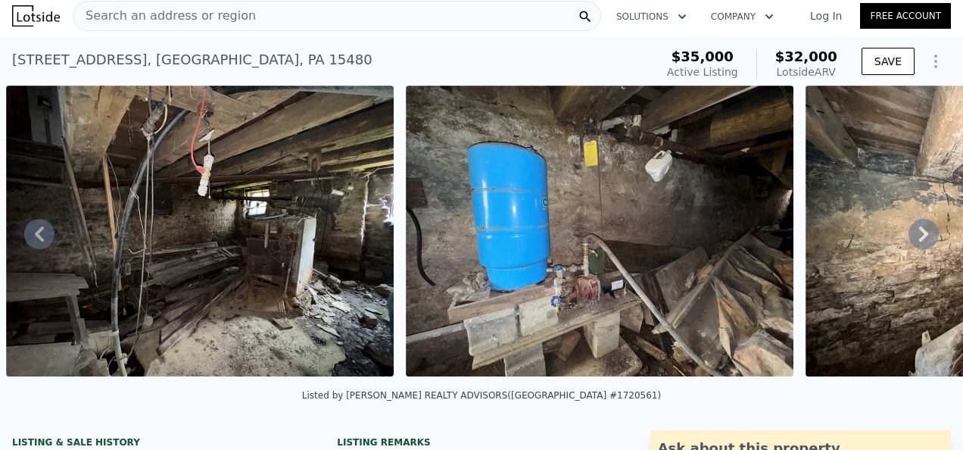
click at [920, 241] on icon at bounding box center [924, 233] width 9 height 15
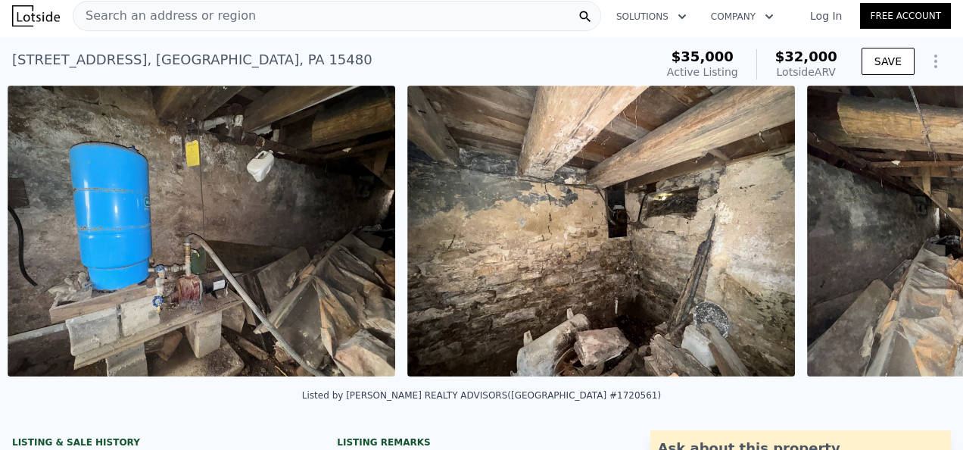
scroll to position [0, 11091]
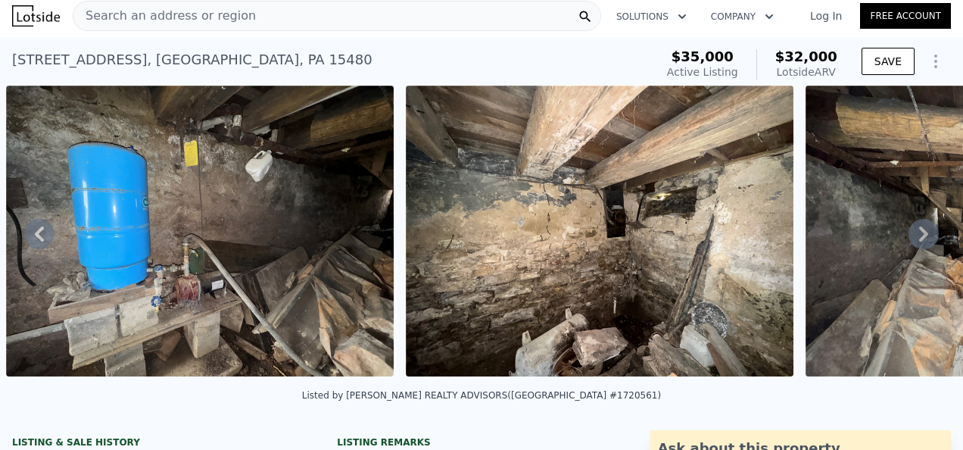
click at [920, 241] on icon at bounding box center [924, 233] width 9 height 15
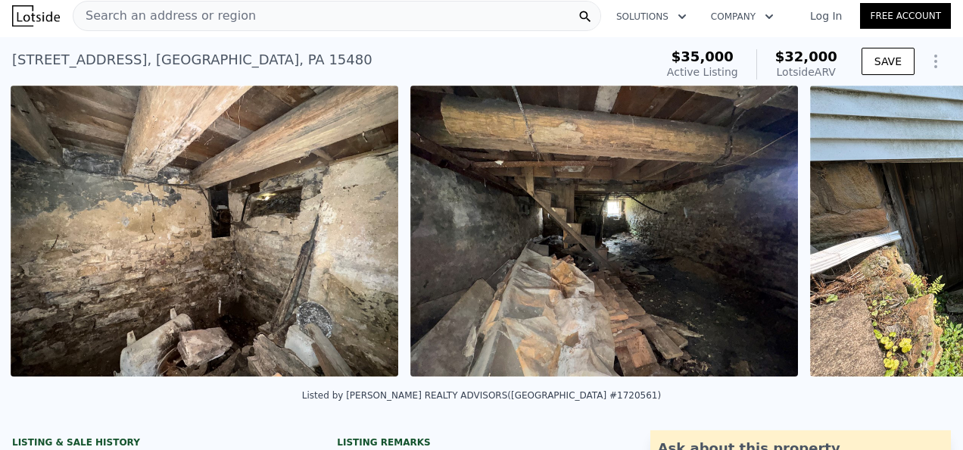
scroll to position [0, 11491]
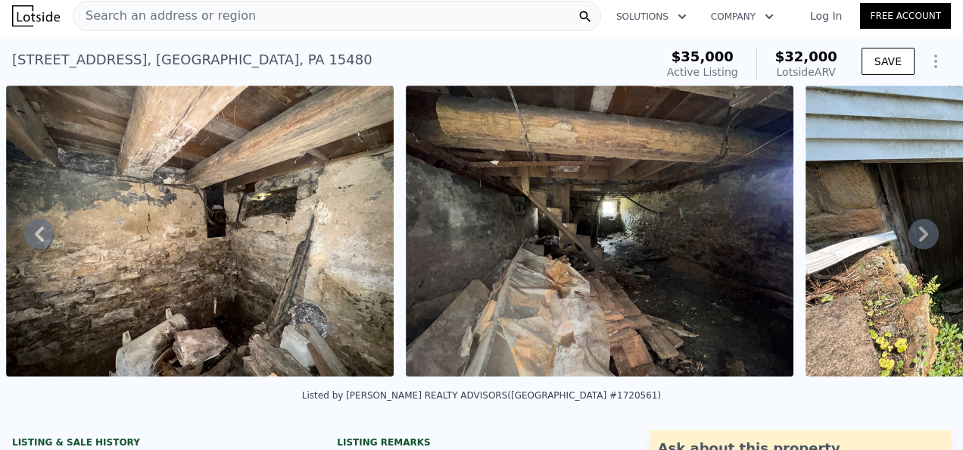
click at [920, 241] on icon at bounding box center [924, 233] width 9 height 15
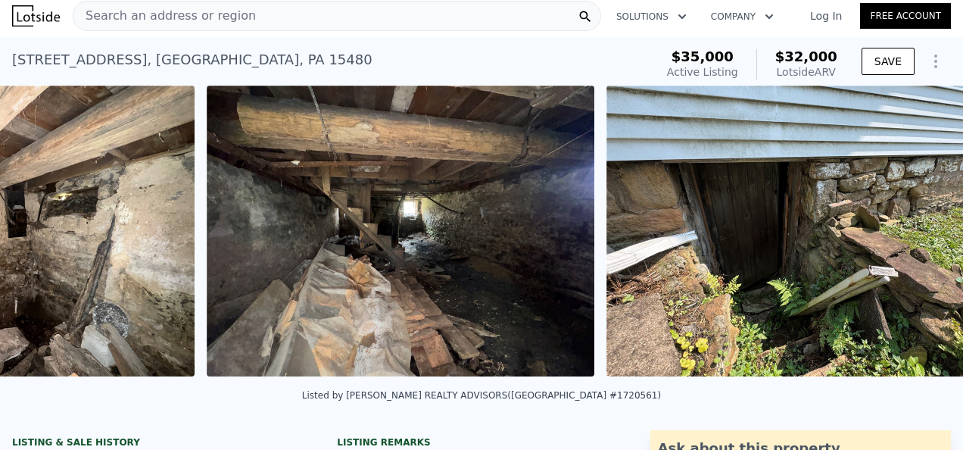
scroll to position [0, 11891]
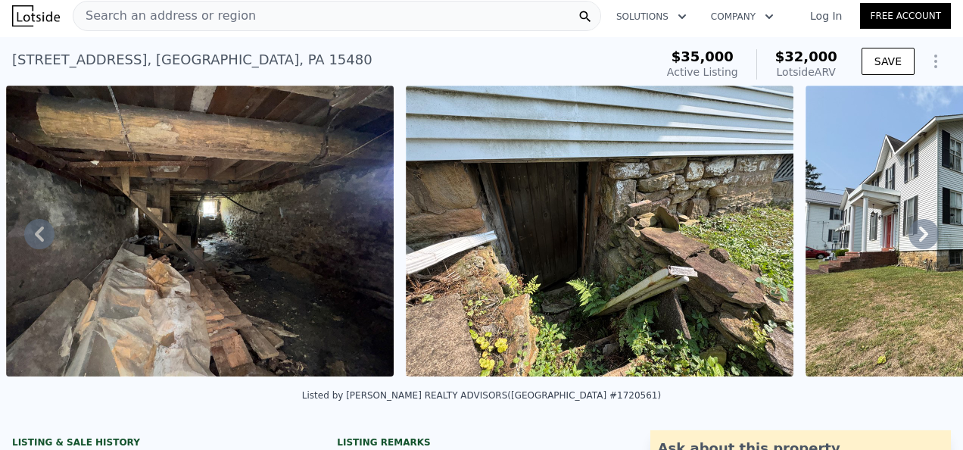
click at [920, 241] on icon at bounding box center [924, 233] width 9 height 15
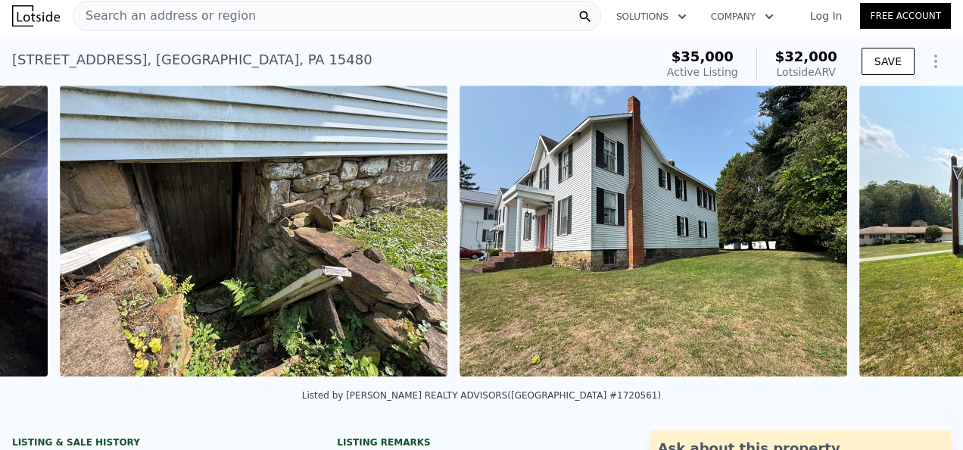
scroll to position [0, 12291]
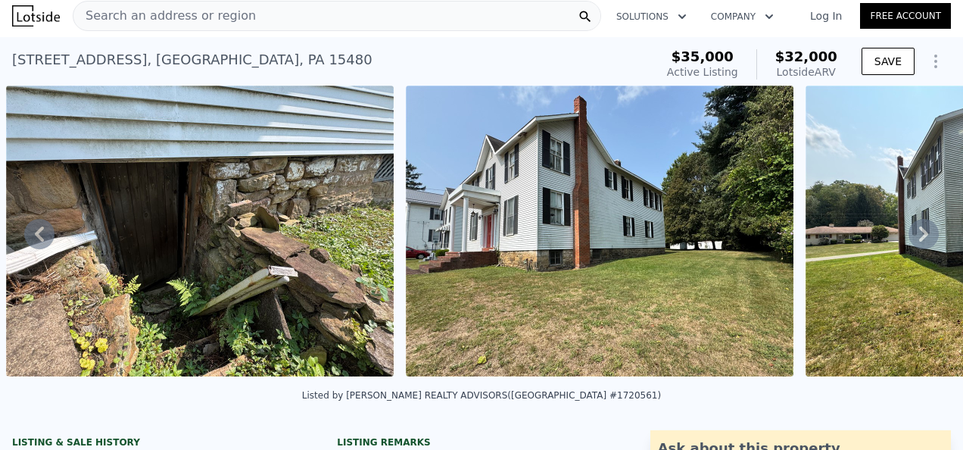
click at [920, 241] on icon at bounding box center [924, 233] width 9 height 15
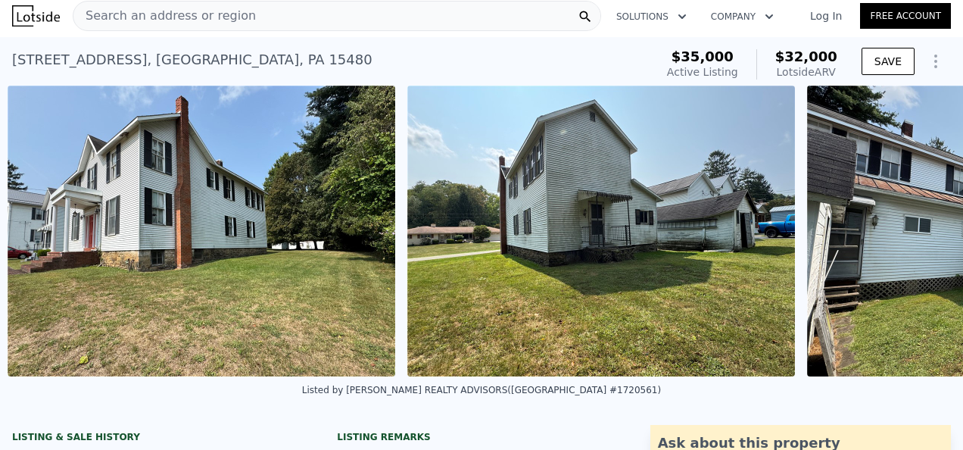
scroll to position [0, 12691]
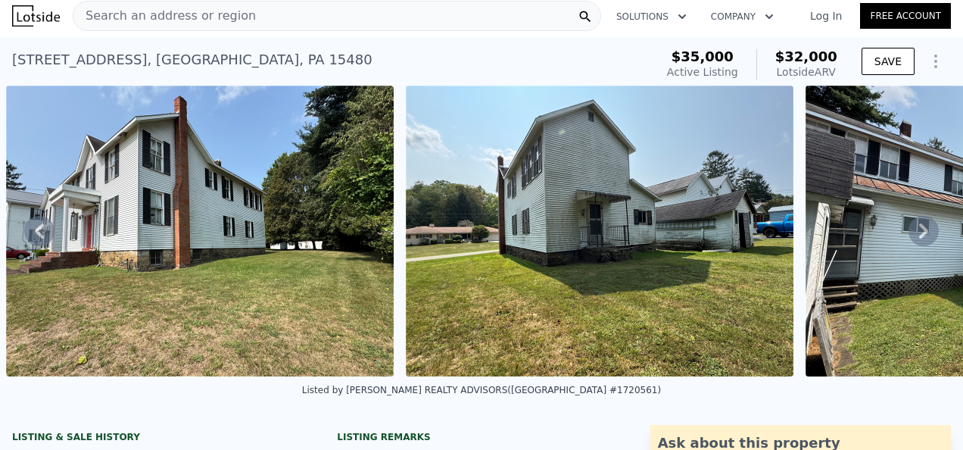
click at [105, 289] on img at bounding box center [200, 231] width 388 height 291
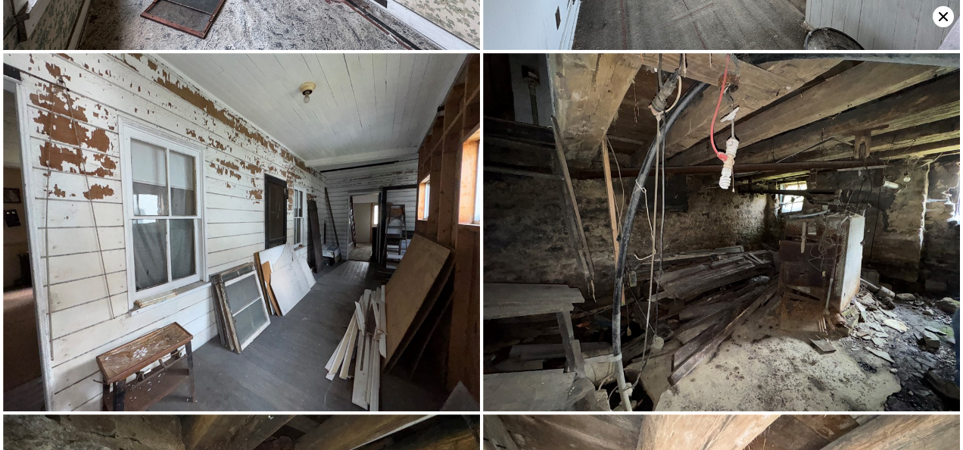
scroll to position [5348, 0]
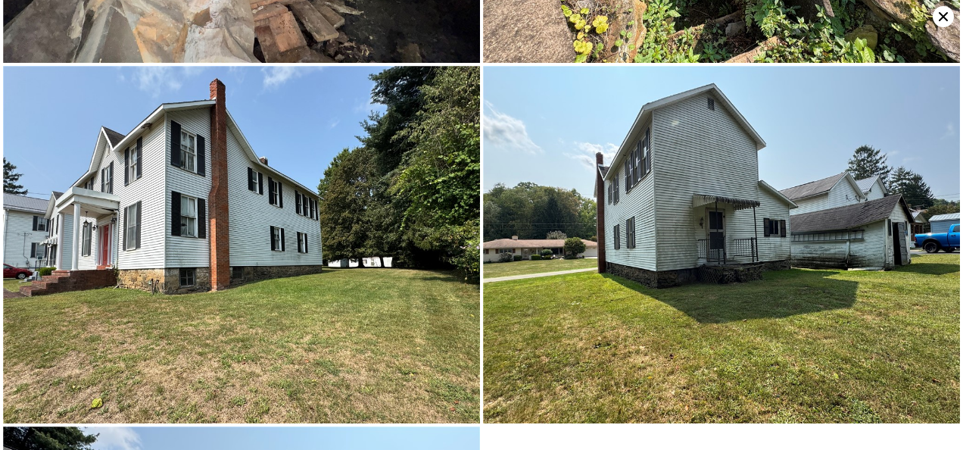
click at [97, 245] on img at bounding box center [241, 245] width 477 height 358
click at [468, 263] on img at bounding box center [241, 245] width 477 height 358
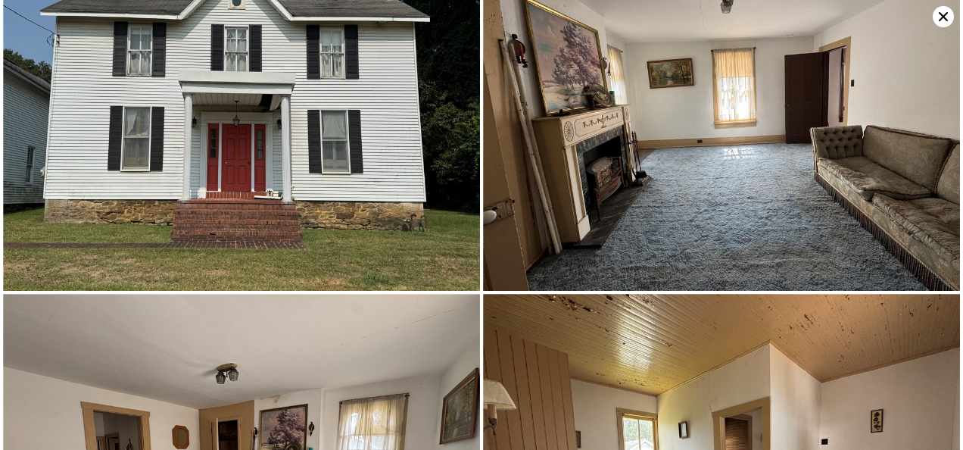
scroll to position [0, 0]
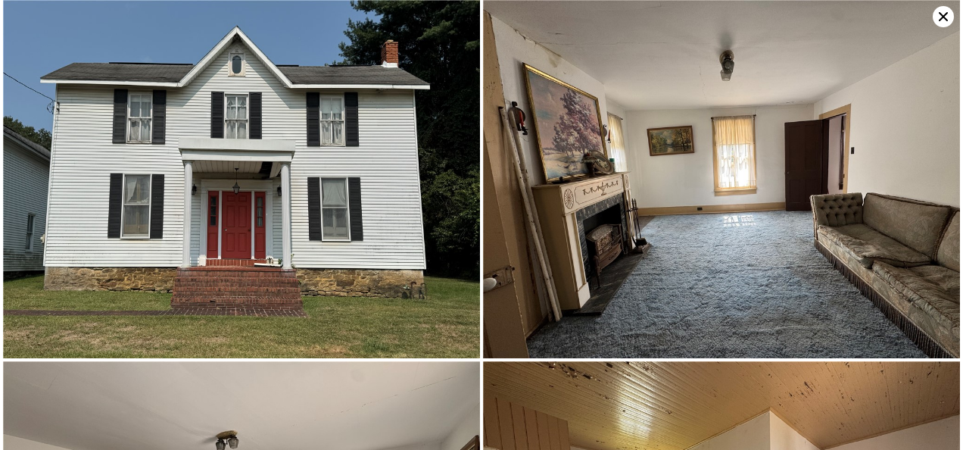
click at [941, 18] on icon at bounding box center [943, 16] width 9 height 9
